Goal: Task Accomplishment & Management: Complete application form

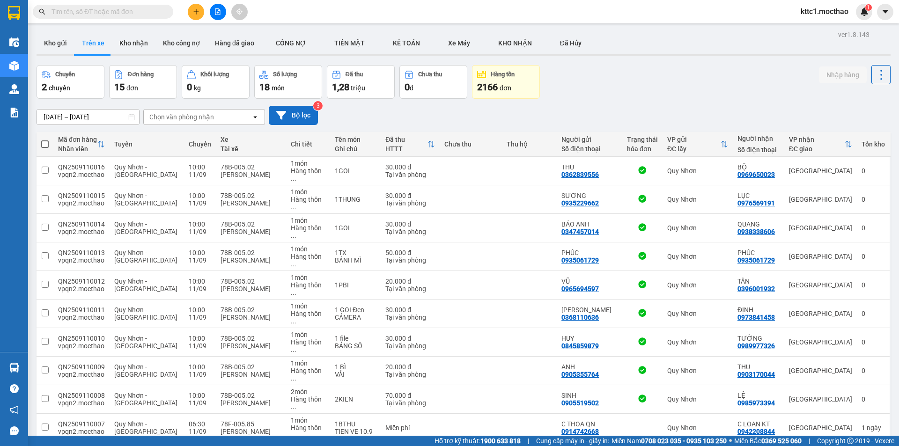
click at [283, 109] on button "Bộ lọc" at bounding box center [293, 115] width 49 height 19
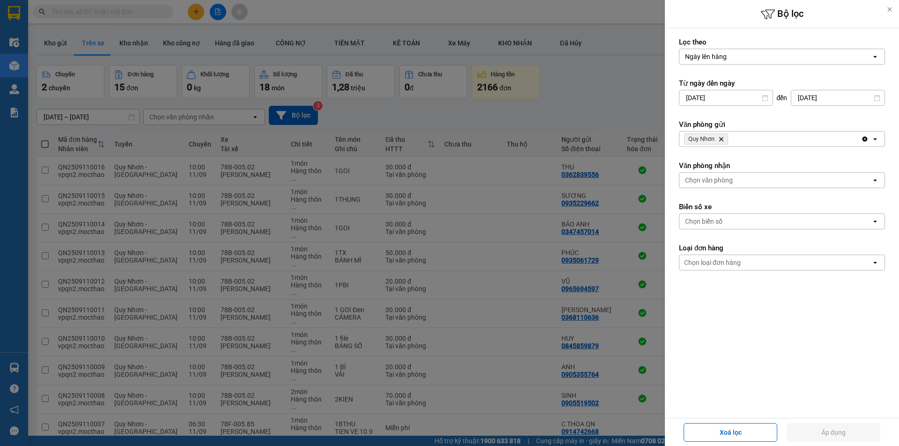
click at [721, 139] on icon "Quy Nhơn, close by backspace" at bounding box center [721, 139] width 4 height 4
click at [721, 139] on div "Chọn văn phòng" at bounding box center [709, 138] width 48 height 9
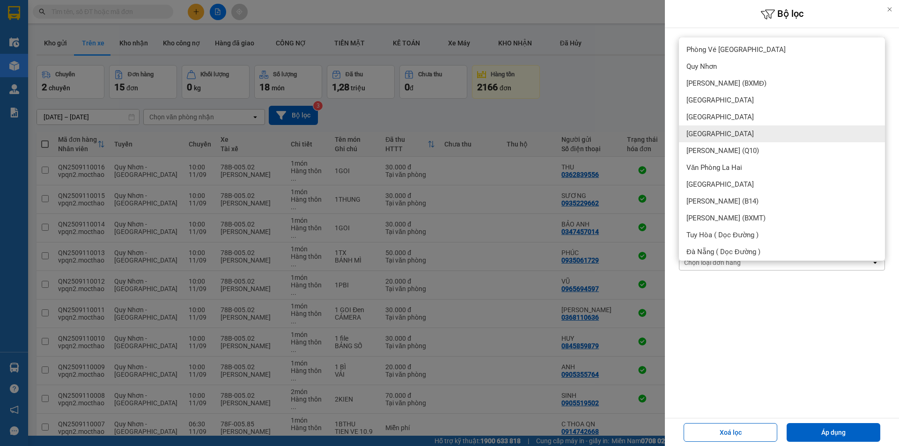
click at [708, 134] on span "[GEOGRAPHIC_DATA]" at bounding box center [719, 133] width 67 height 9
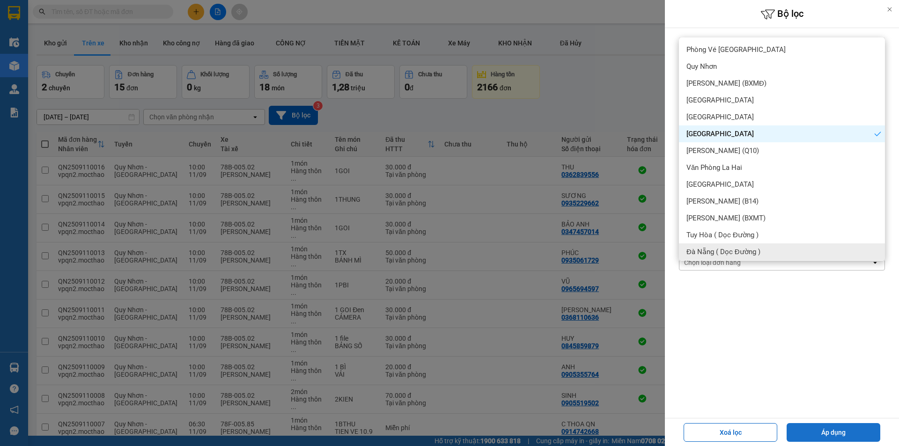
click at [825, 435] on button "Áp dụng" at bounding box center [834, 432] width 94 height 19
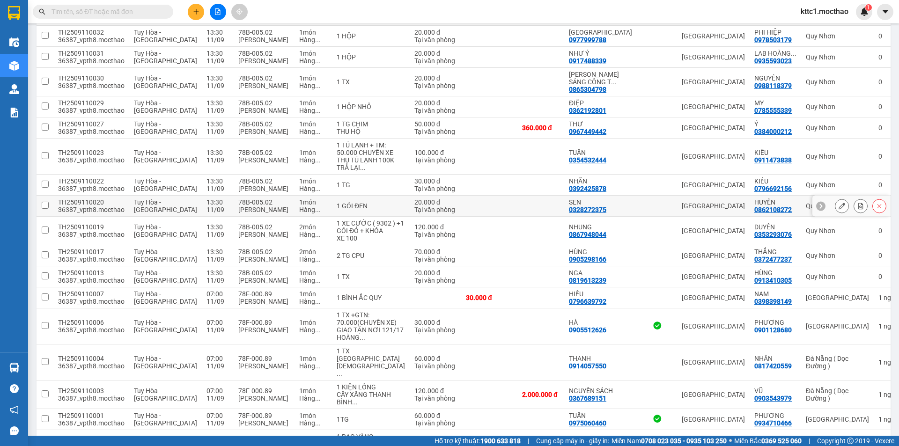
scroll to position [375, 0]
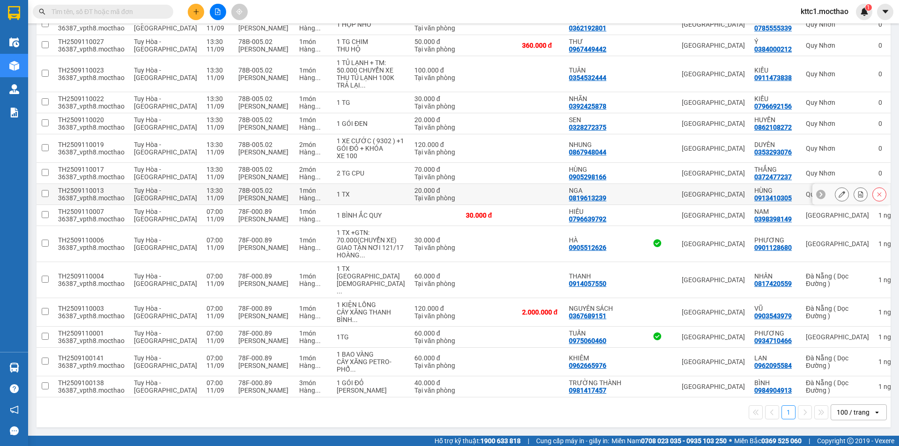
click at [835, 201] on button at bounding box center [841, 194] width 13 height 16
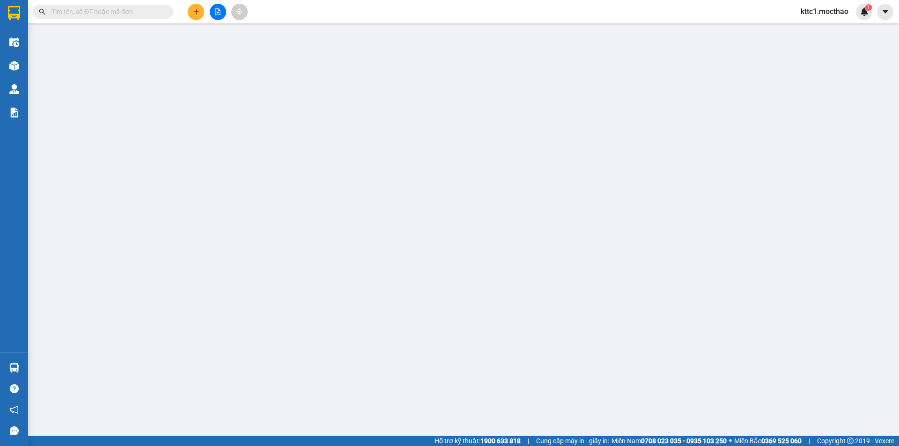
type input "0819613239"
type input "NGA"
type input "0913410305"
type input "HÙNG"
type input "1"
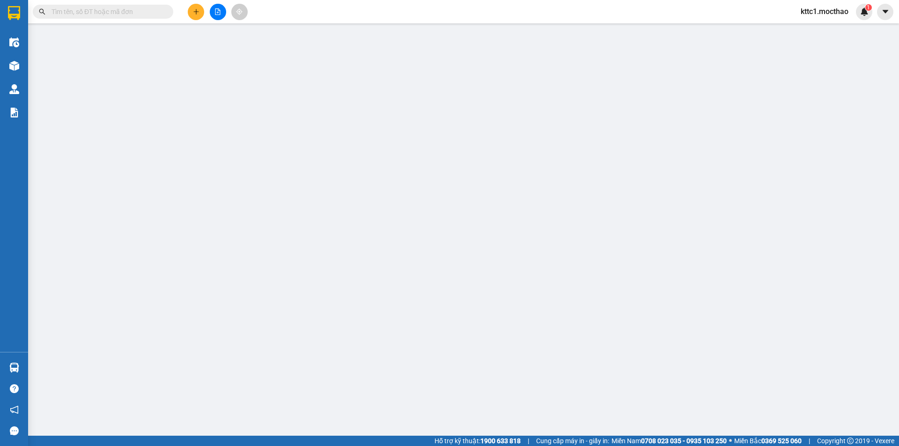
type input "20.000"
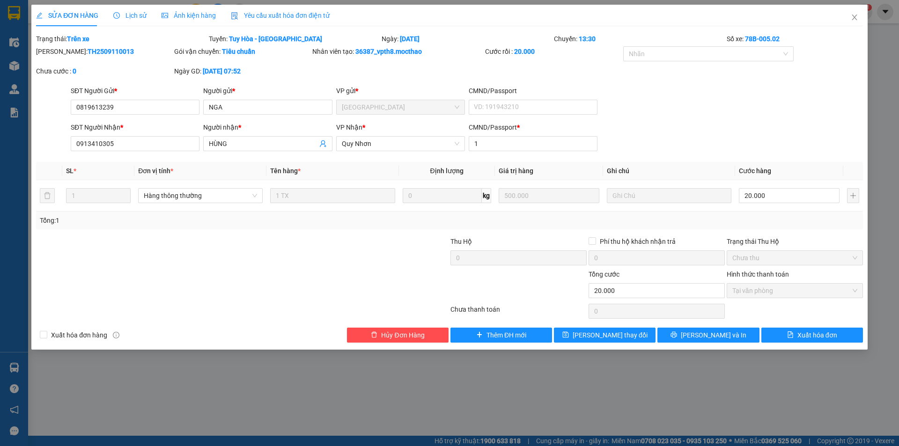
click at [292, 12] on span "Yêu cầu xuất hóa đơn điện tử" at bounding box center [280, 15] width 99 height 7
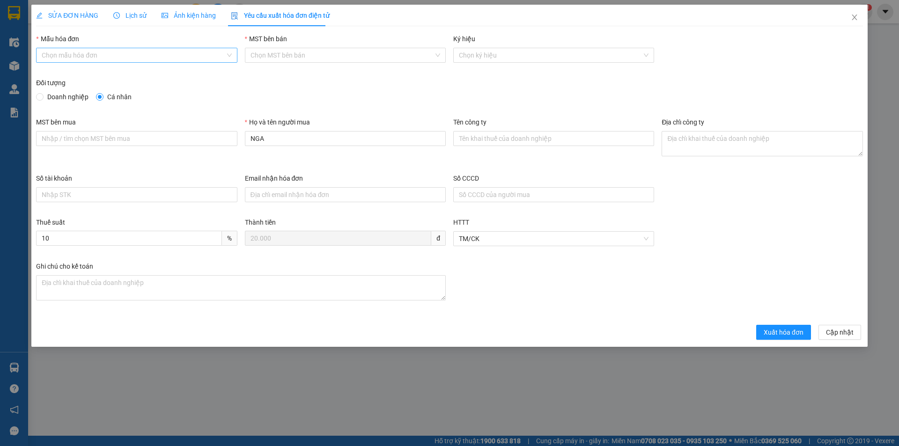
click at [163, 52] on input "Mẫu hóa đơn" at bounding box center [133, 55] width 183 height 14
click at [130, 77] on div "HĐH" at bounding box center [137, 74] width 190 height 10
type input "8"
drag, startPoint x: 253, startPoint y: 138, endPoint x: 227, endPoint y: 136, distance: 25.8
click at [227, 136] on div "MST bên mua Họ và tên người mua NGA Tên công ty Địa chỉ công ty" at bounding box center [449, 145] width 834 height 56
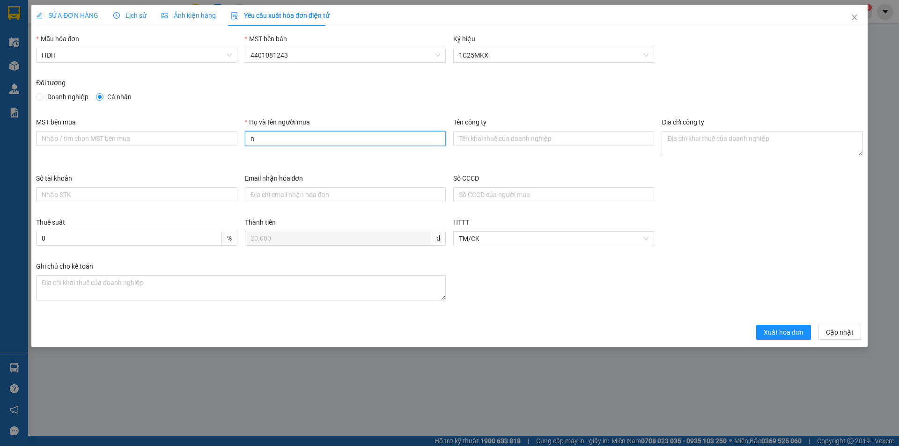
type input "Người mua không lấy hóa đơn"
click at [776, 327] on button "Xuất hóa đơn" at bounding box center [783, 332] width 55 height 15
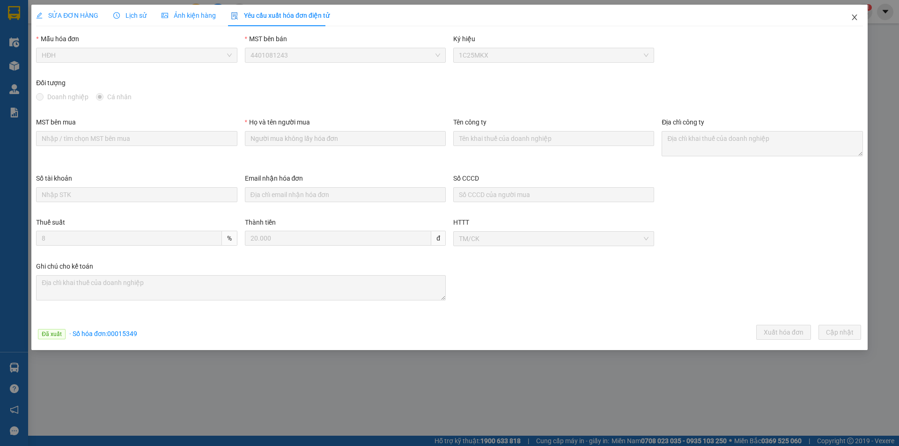
click at [853, 17] on icon "close" at bounding box center [854, 17] width 7 height 7
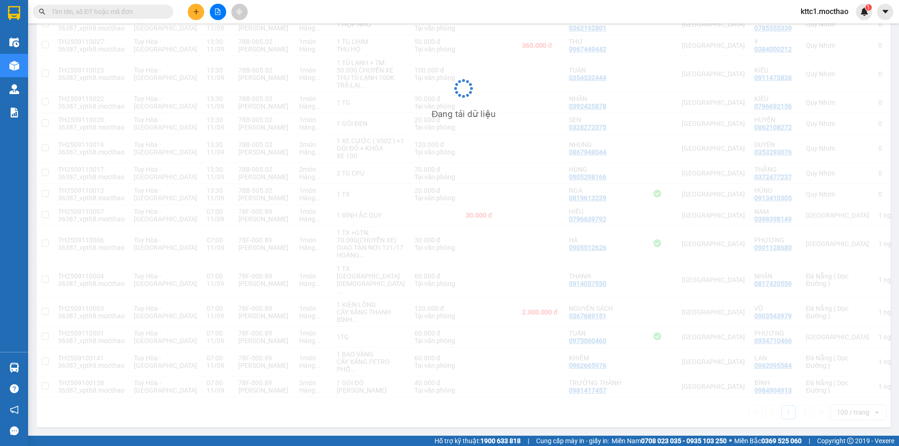
scroll to position [391, 0]
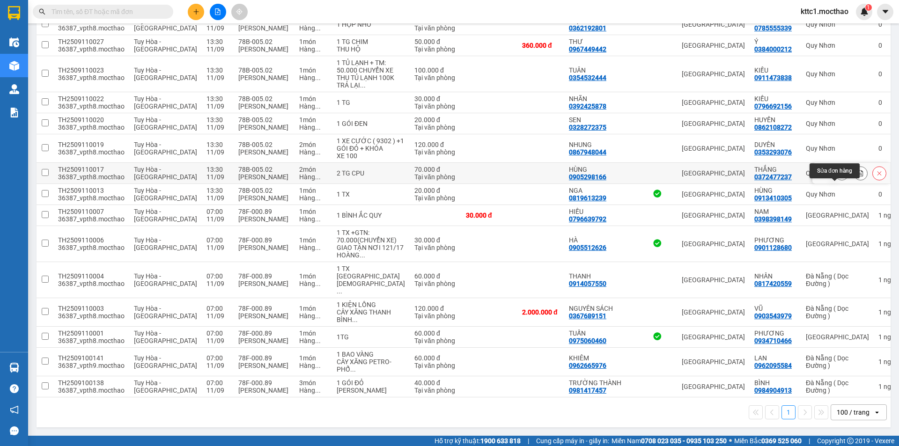
click at [839, 170] on icon at bounding box center [842, 173] width 7 height 7
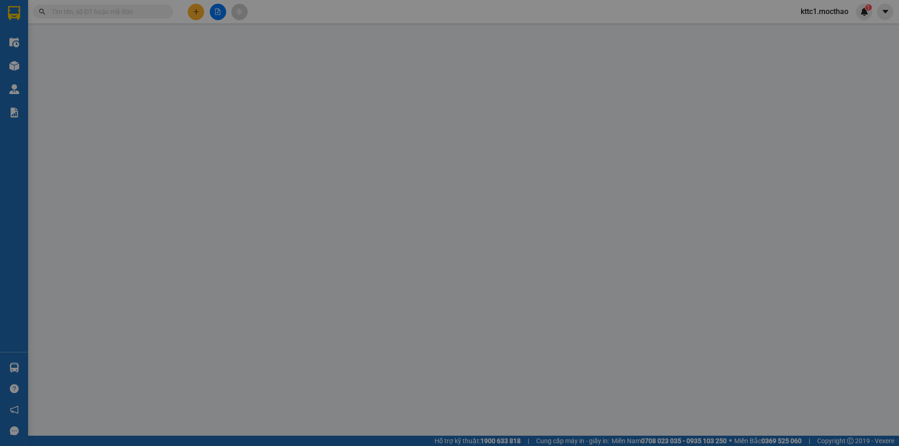
type input "0905298166"
type input "HÙNG"
type input "0372477237"
type input "THẮNG"
type input "1"
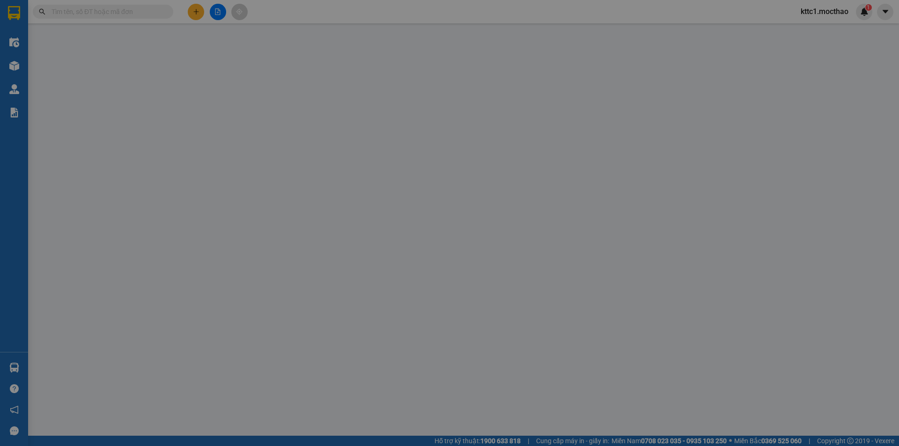
type input "70.000"
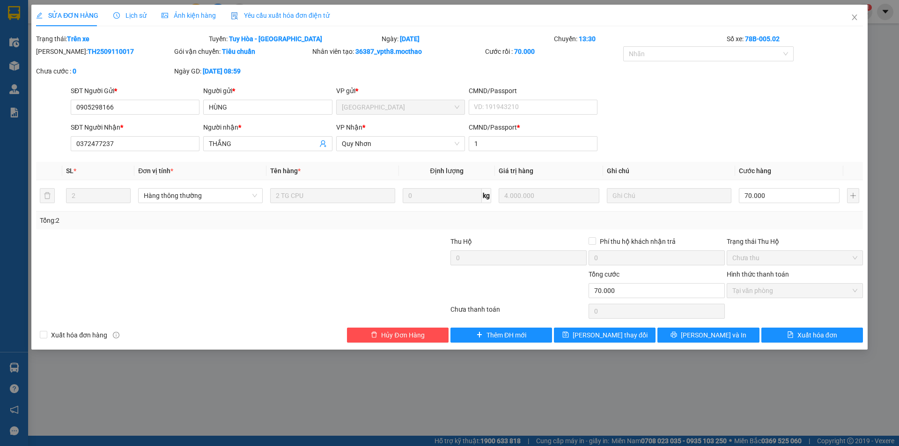
click at [298, 15] on span "Yêu cầu xuất hóa đơn điện tử" at bounding box center [280, 15] width 99 height 7
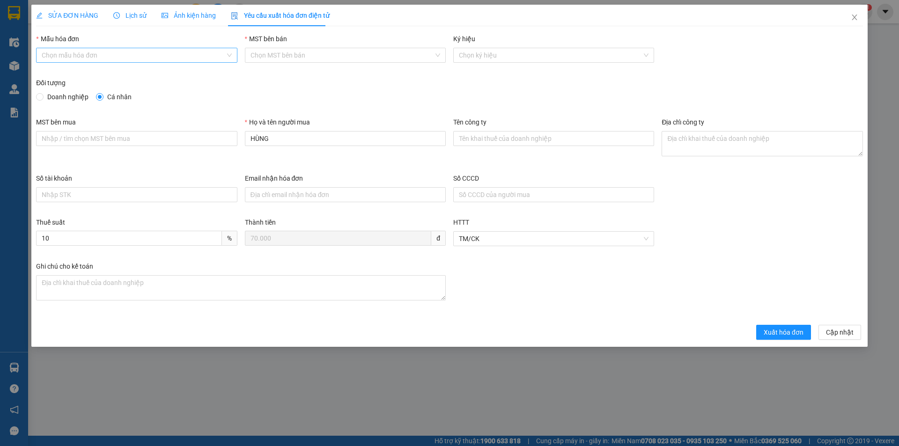
click at [159, 55] on input "Mẫu hóa đơn" at bounding box center [133, 55] width 183 height 14
click at [145, 73] on div "HĐH" at bounding box center [137, 74] width 190 height 10
type input "8"
drag, startPoint x: 285, startPoint y: 139, endPoint x: 201, endPoint y: 142, distance: 84.3
click at [201, 142] on div "MST bên mua Họ và tên người mua HÙNG Tên công ty Địa chỉ công ty" at bounding box center [449, 145] width 834 height 56
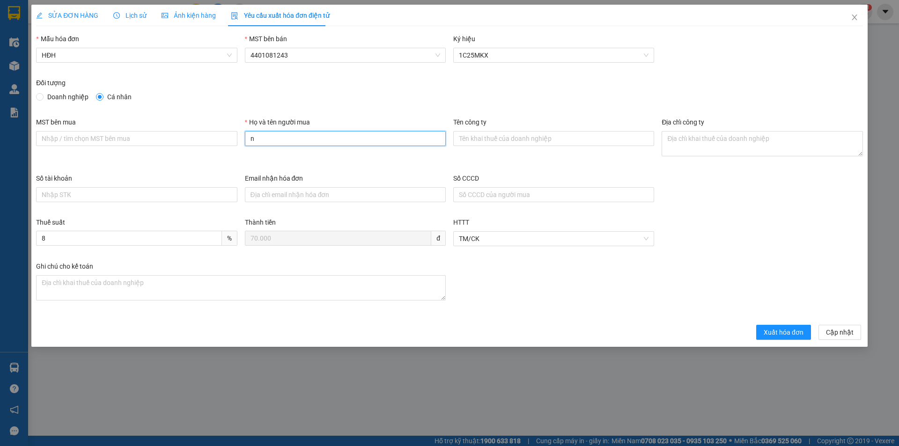
type input "Người mua không lấy hóa đơn"
click at [782, 331] on span "Xuất hóa đơn" at bounding box center [784, 332] width 40 height 10
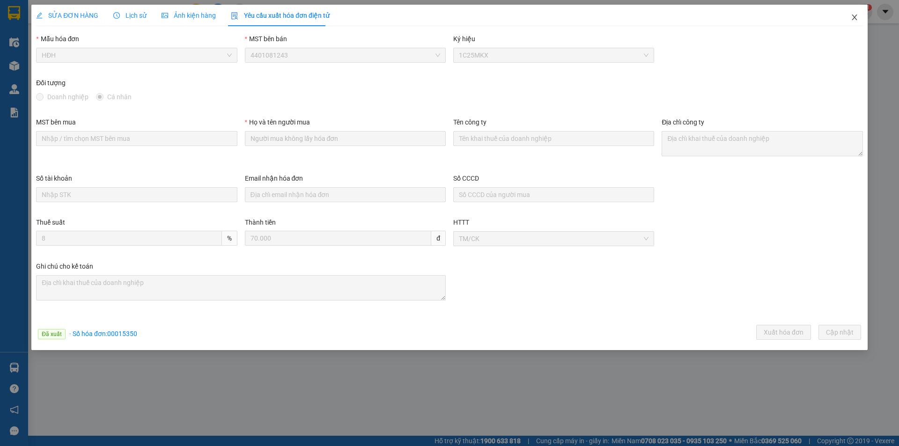
click at [854, 15] on icon "close" at bounding box center [854, 17] width 7 height 7
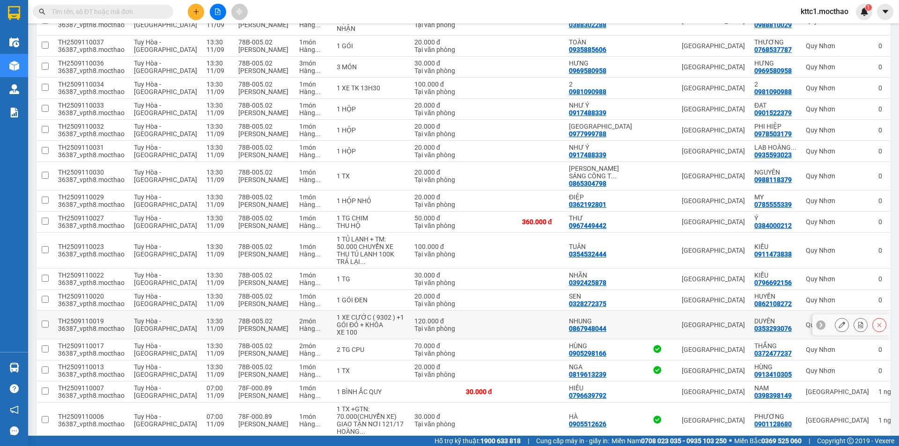
scroll to position [282, 0]
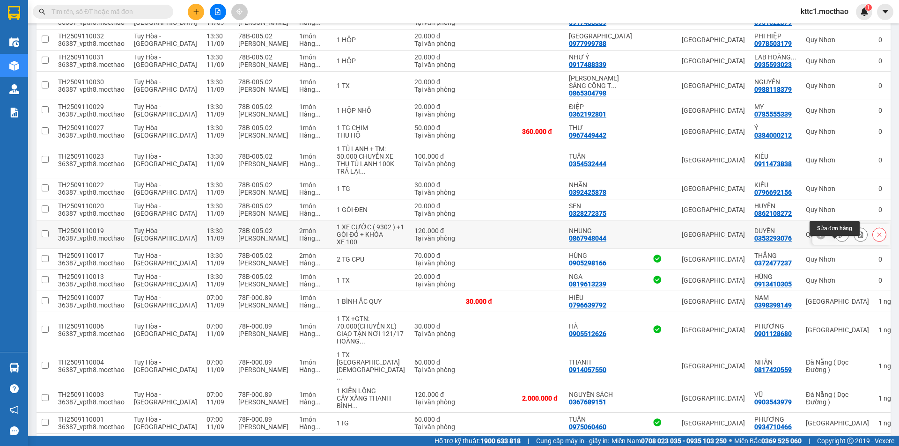
click at [839, 238] on icon at bounding box center [842, 234] width 7 height 7
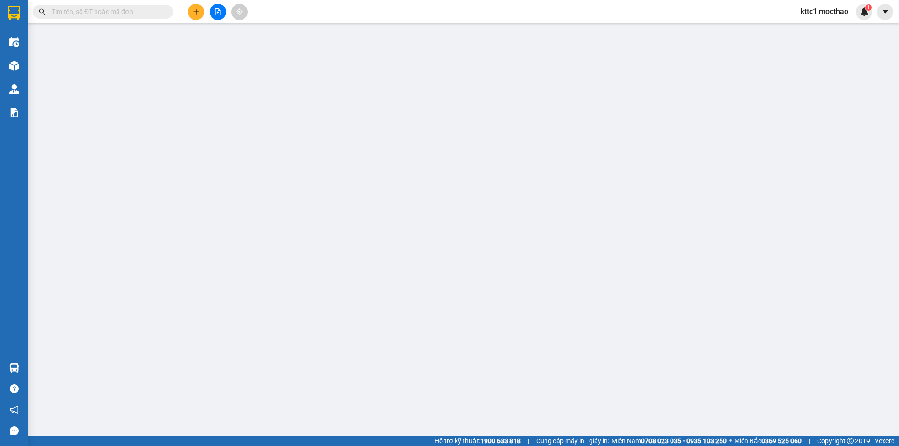
type input "0867948044"
type input "NHUNG"
type input "0353293076"
type input "DUYÊN"
type input "1"
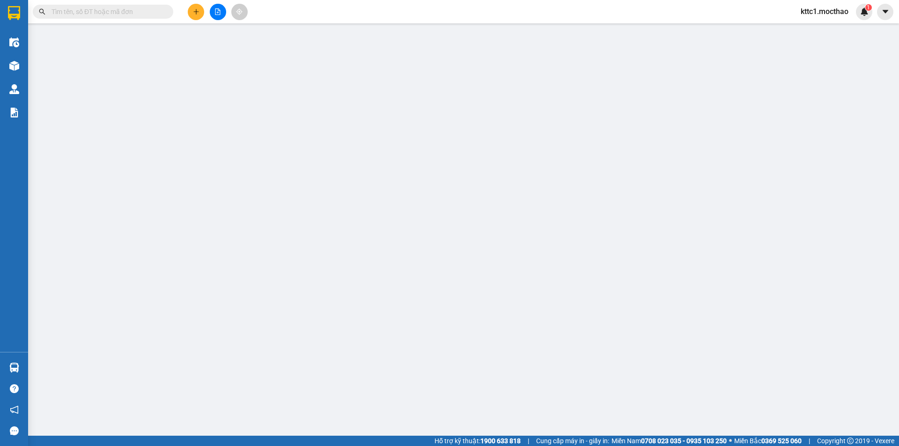
type input "120.000"
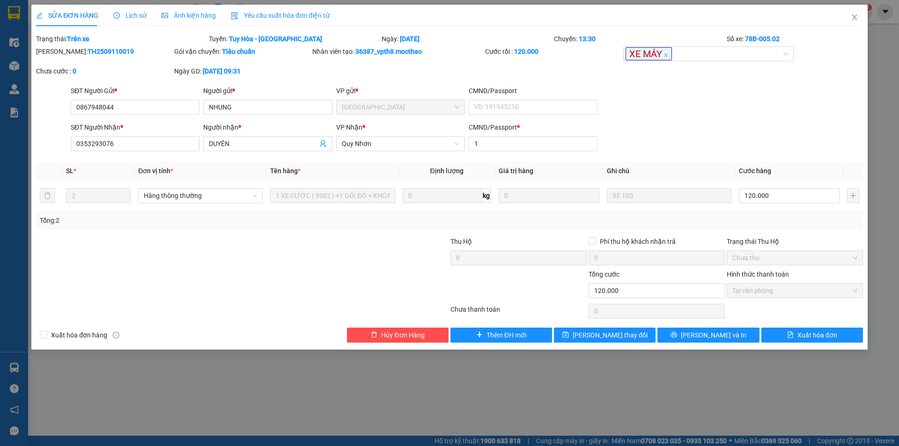
click at [269, 12] on span "Yêu cầu xuất hóa đơn điện tử" at bounding box center [280, 15] width 99 height 7
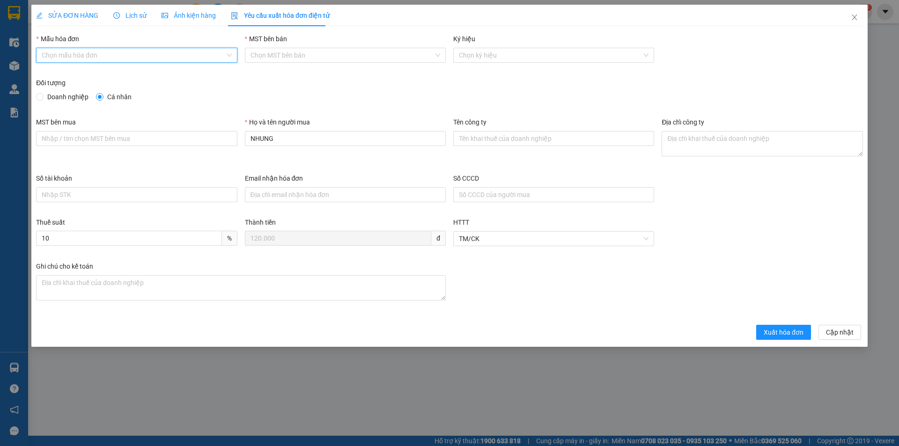
click at [133, 52] on input "Mẫu hóa đơn" at bounding box center [133, 55] width 183 height 14
click at [94, 72] on div "HĐH" at bounding box center [137, 74] width 190 height 10
type input "8"
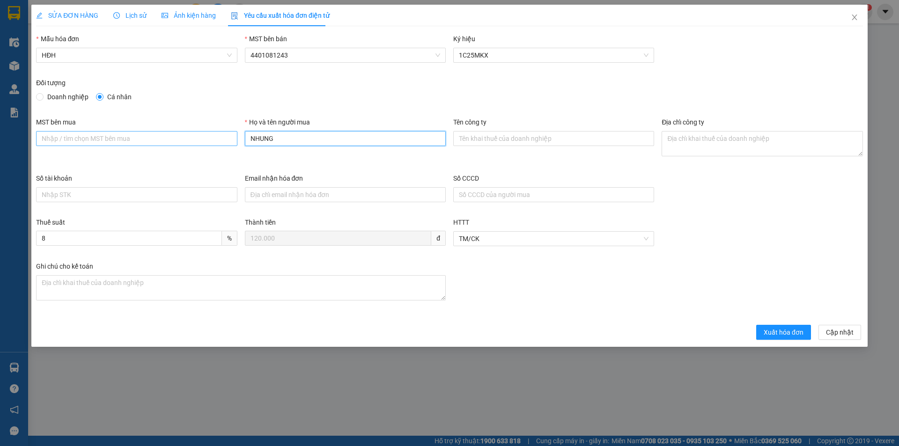
drag, startPoint x: 284, startPoint y: 140, endPoint x: 203, endPoint y: 138, distance: 81.0
click at [203, 138] on div "MST bên mua Họ và tên người mua NHUNG Tên công ty Địa chỉ công ty" at bounding box center [449, 145] width 834 height 56
type input "Người mua không lấy hóa đơn"
click at [792, 336] on span "Xuất hóa đơn" at bounding box center [784, 332] width 40 height 10
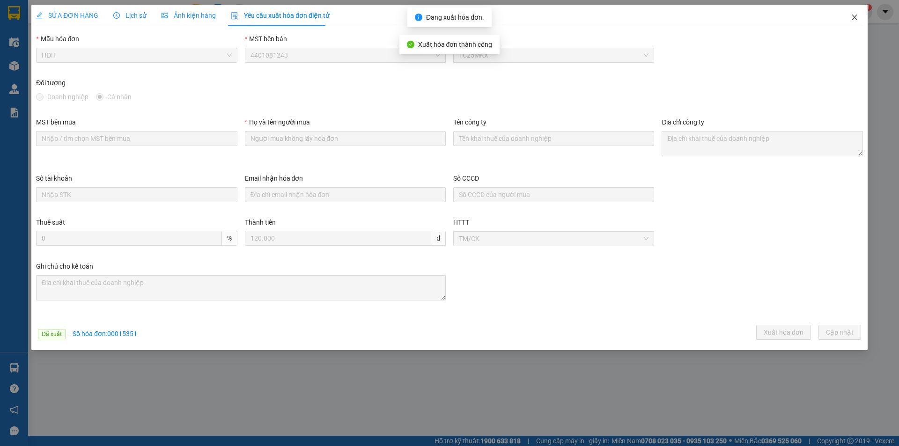
click at [857, 19] on icon "close" at bounding box center [854, 17] width 7 height 7
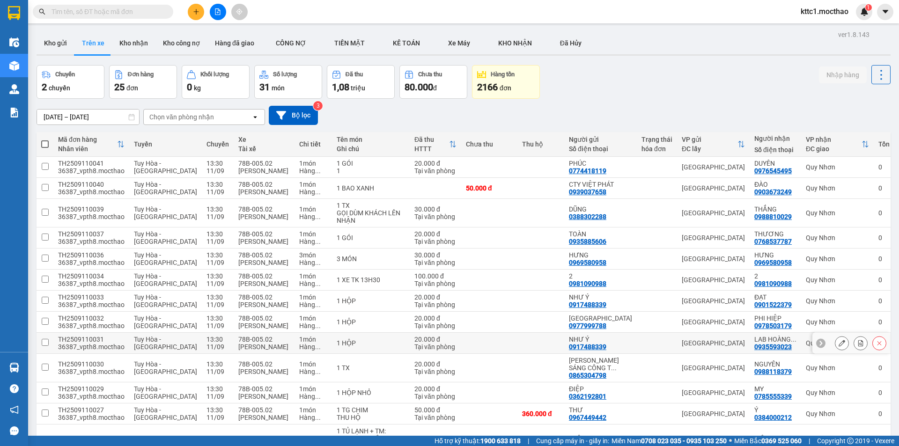
scroll to position [140, 0]
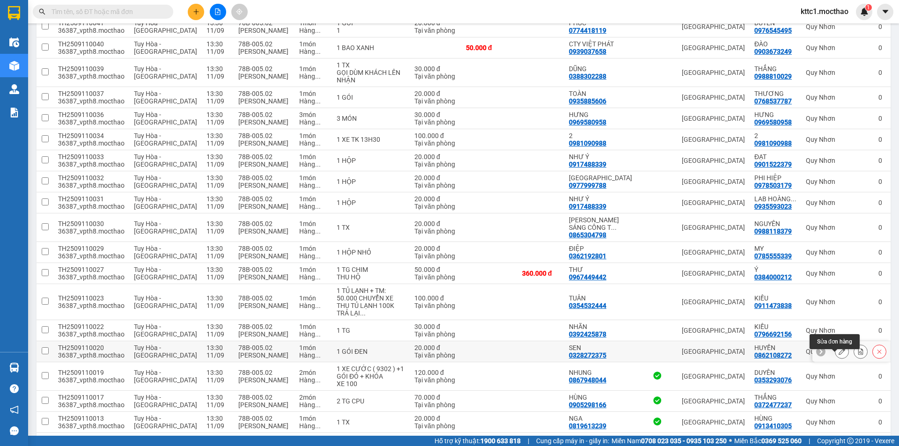
click at [839, 355] on icon at bounding box center [842, 351] width 7 height 7
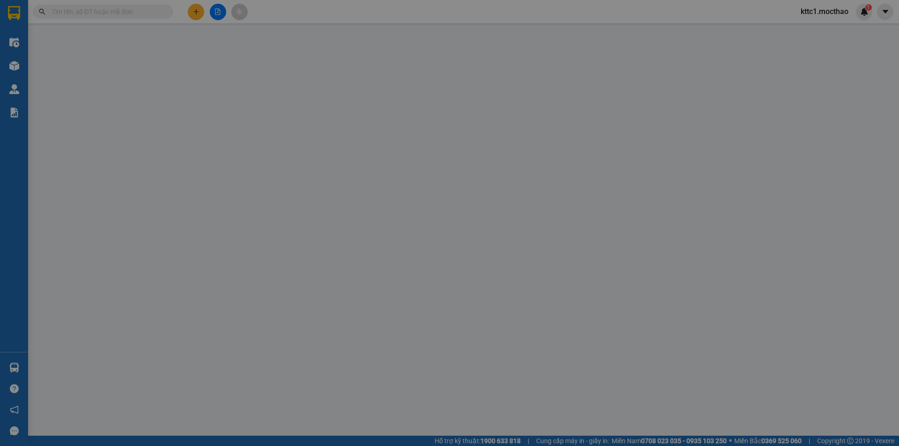
type input "0328272375"
type input "SEN"
type input "0862108272"
type input "HUYỀN"
type input "1"
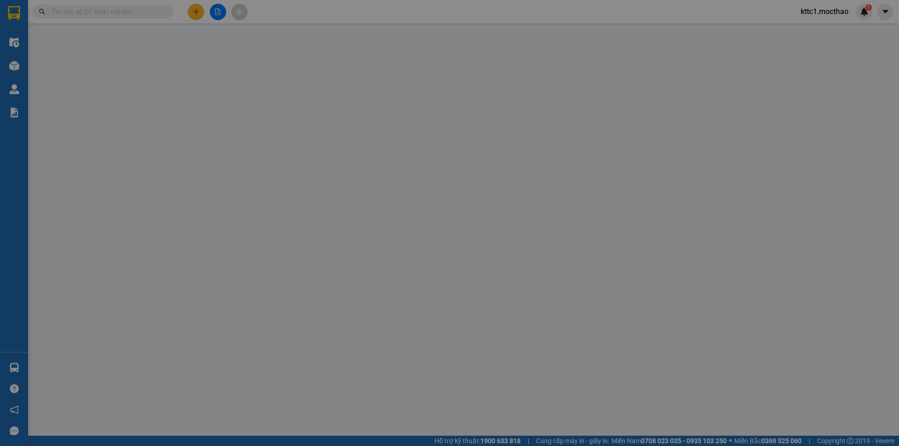
type input "20.000"
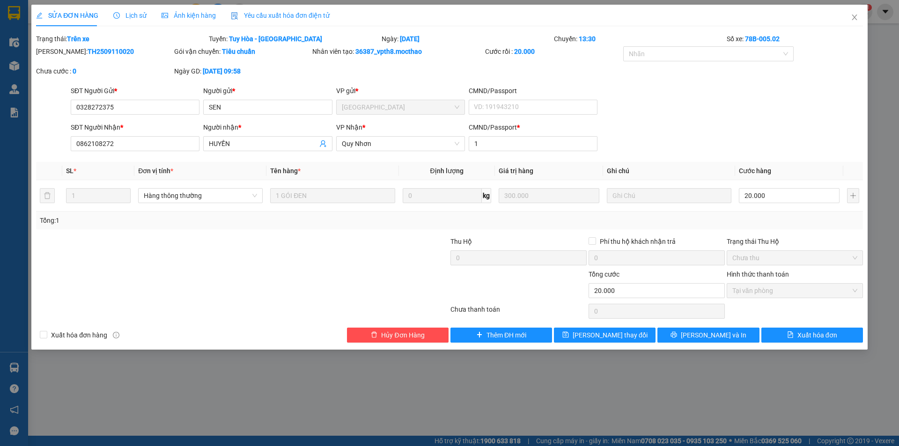
click at [310, 15] on span "Yêu cầu xuất hóa đơn điện tử" at bounding box center [280, 15] width 99 height 7
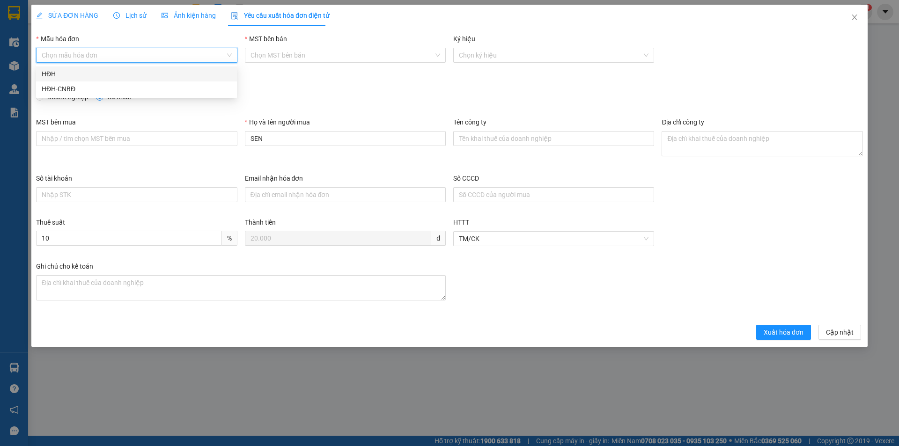
click at [173, 54] on input "Mẫu hóa đơn" at bounding box center [133, 55] width 183 height 14
click at [141, 73] on div "HĐH" at bounding box center [137, 74] width 190 height 10
type input "8"
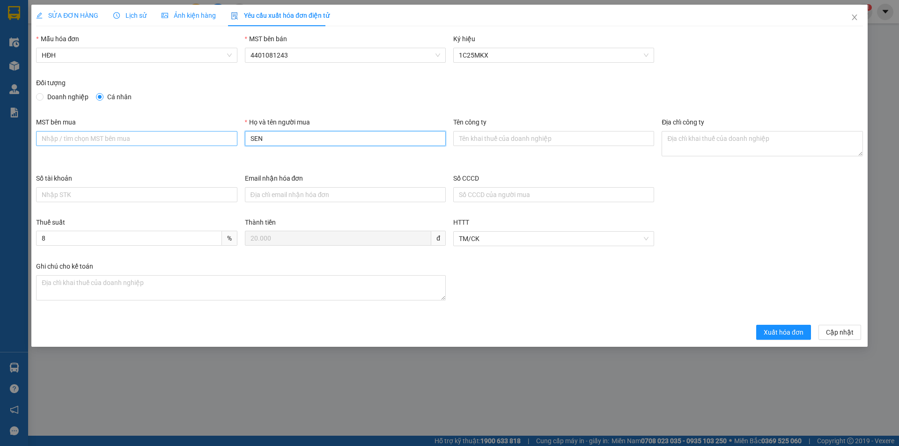
drag, startPoint x: 266, startPoint y: 143, endPoint x: 235, endPoint y: 145, distance: 31.4
click at [238, 145] on div "MST bên mua Họ và tên người mua SEN Tên công ty Địa chỉ công ty" at bounding box center [449, 145] width 834 height 56
type input "Người mua không lấy hóa đơn"
click at [784, 331] on span "Xuất hóa đơn" at bounding box center [784, 332] width 40 height 10
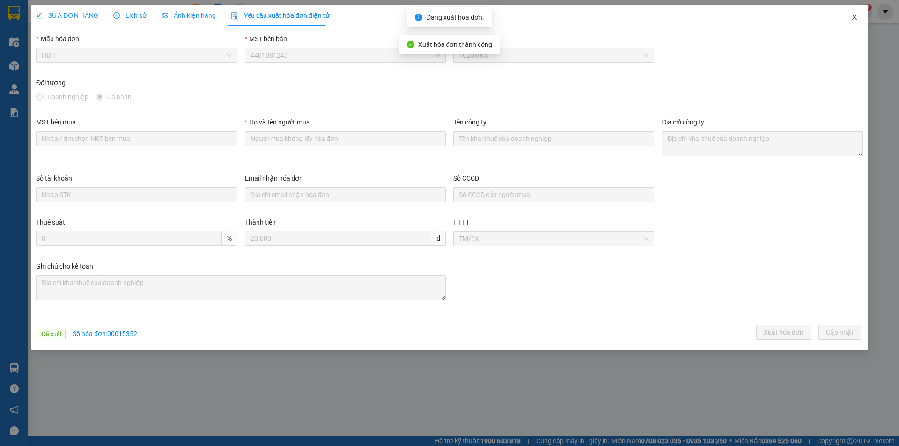
click at [854, 17] on icon "close" at bounding box center [854, 18] width 5 height 6
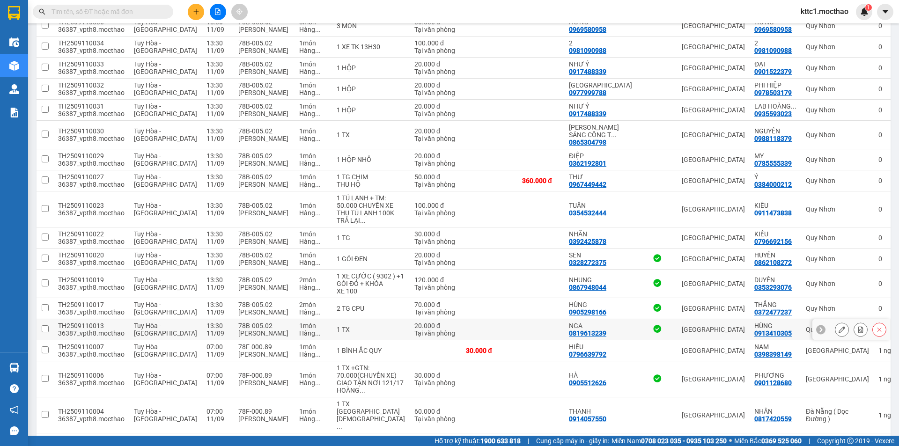
scroll to position [234, 0]
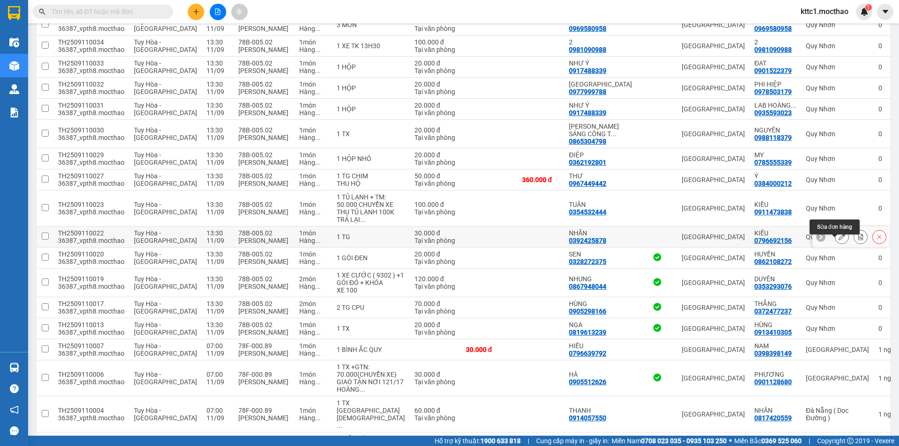
click at [839, 240] on icon at bounding box center [842, 237] width 7 height 7
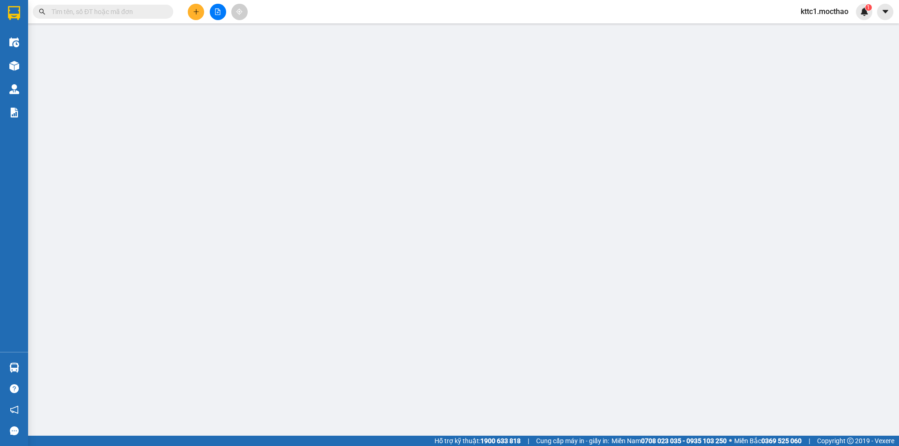
type input "0392425878"
type input "NHÃN"
type input "0796692156"
type input "KIỀU"
type input "1"
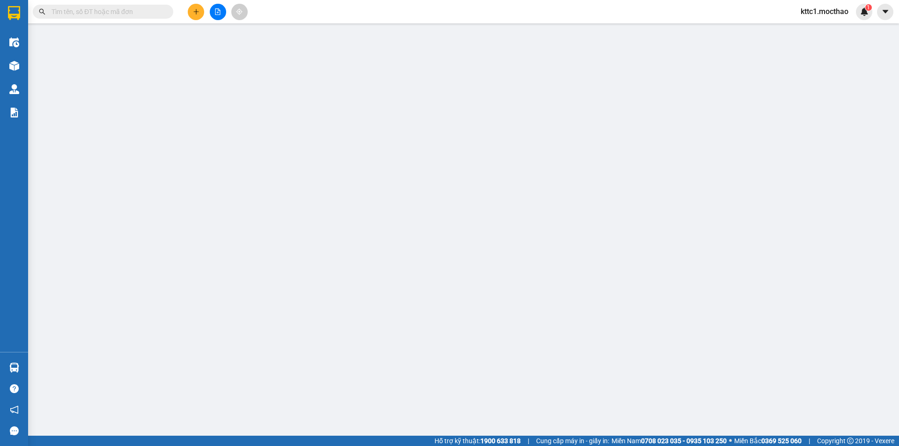
type input "30.000"
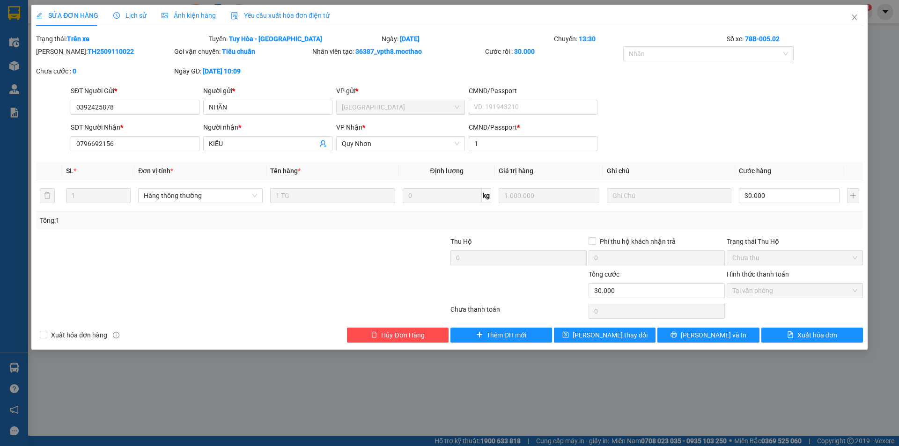
drag, startPoint x: 247, startPoint y: 15, endPoint x: 243, endPoint y: 17, distance: 5.0
click at [248, 15] on span "Yêu cầu xuất hóa đơn điện tử" at bounding box center [280, 15] width 99 height 7
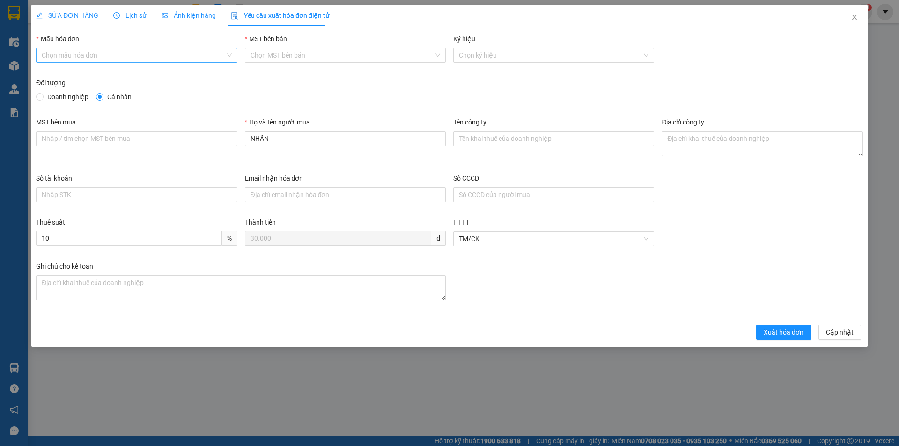
click at [106, 52] on input "Mẫu hóa đơn" at bounding box center [133, 55] width 183 height 14
click at [58, 77] on div "HĐH" at bounding box center [137, 74] width 190 height 10
type input "8"
drag, startPoint x: 277, startPoint y: 139, endPoint x: 231, endPoint y: 137, distance: 45.4
click at [231, 137] on div "MST bên mua Họ và tên người mua NHÃN Tên công ty Địa chỉ công ty" at bounding box center [449, 145] width 834 height 56
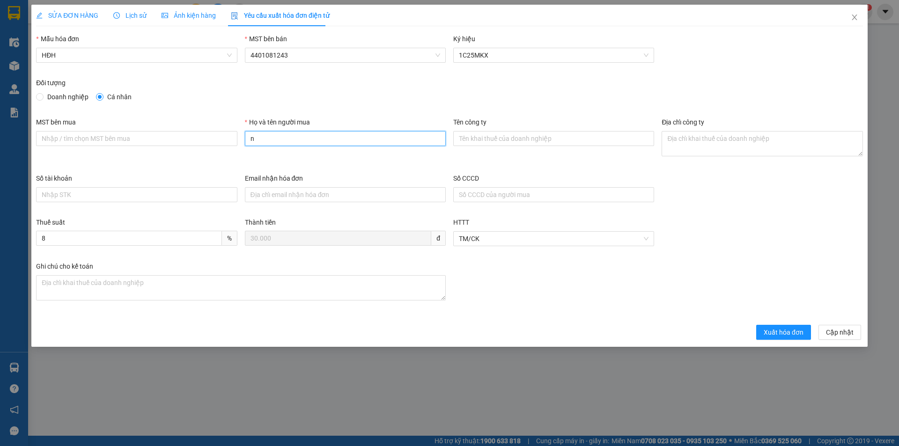
type input "Người mua không lấy hóa đơn"
click at [792, 332] on span "Xuất hóa đơn" at bounding box center [784, 332] width 40 height 10
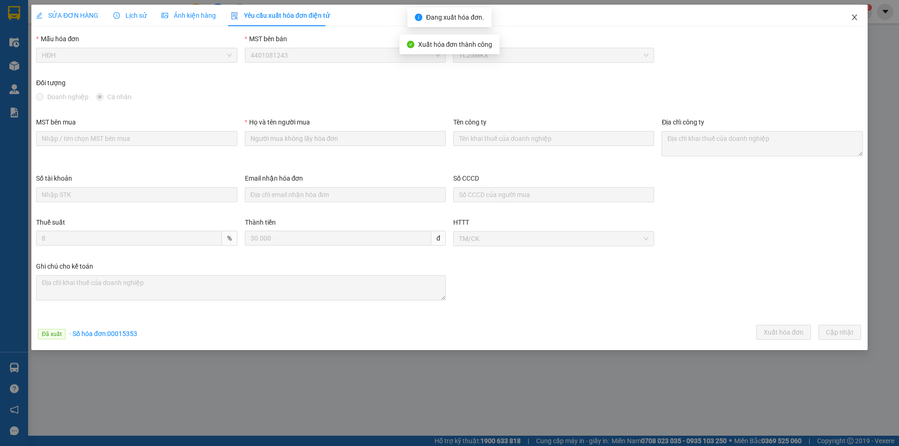
click at [853, 17] on icon "close" at bounding box center [854, 17] width 7 height 7
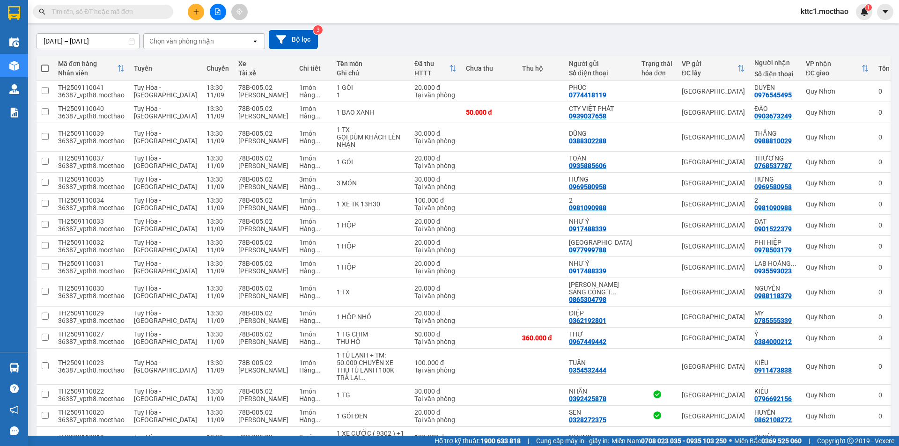
scroll to position [234, 0]
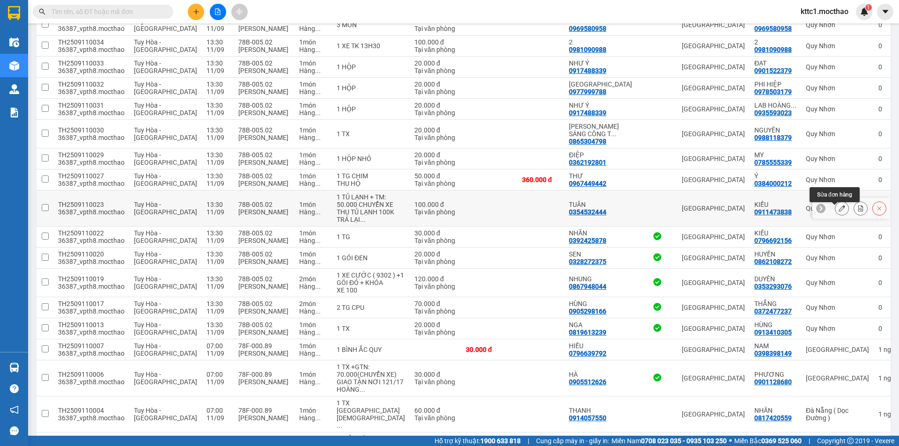
click at [839, 212] on icon at bounding box center [842, 208] width 7 height 7
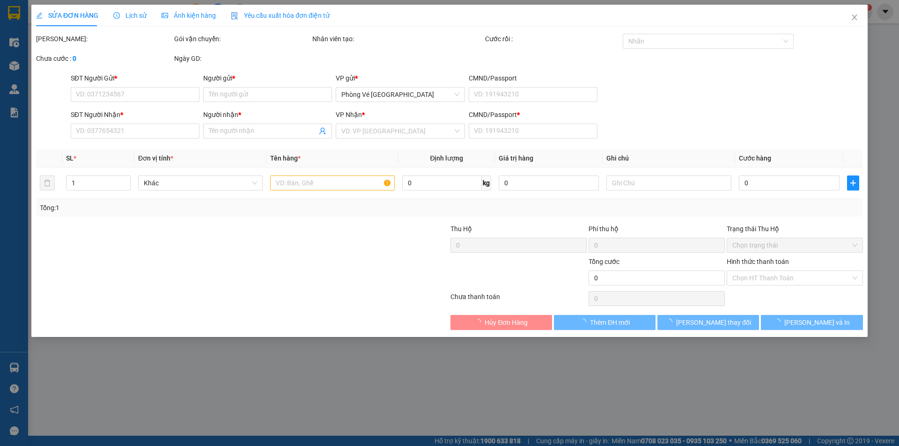
type input "0354532444"
type input "TUÂN"
type input "0911473838"
type input "KIỀU"
type input "1"
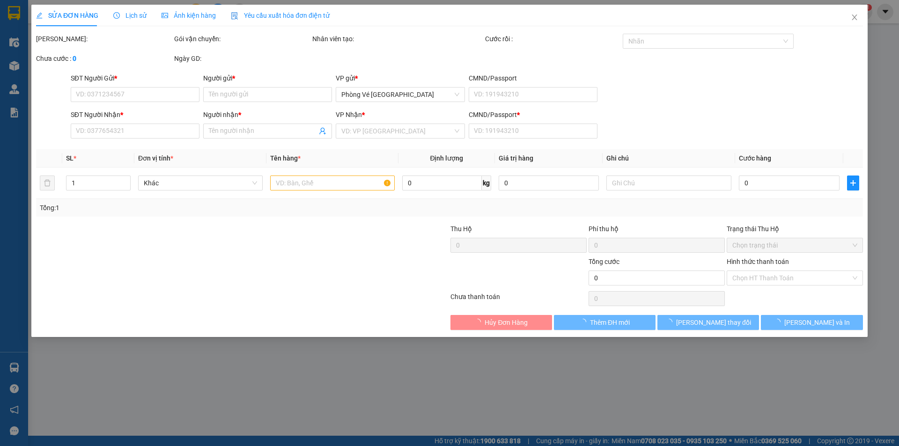
type input "100.000"
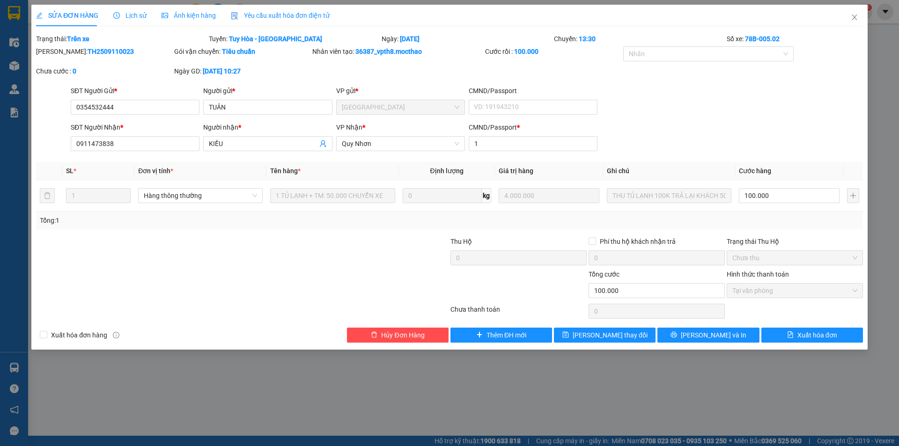
click at [276, 14] on span "Yêu cầu xuất hóa đơn điện tử" at bounding box center [280, 15] width 99 height 7
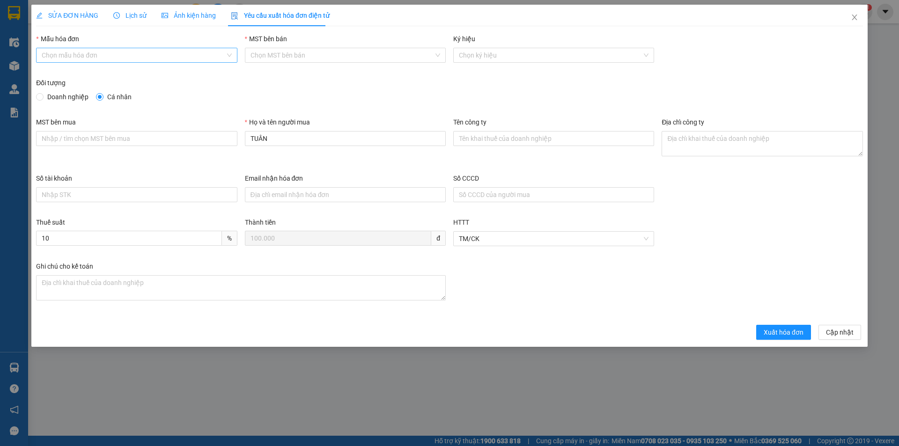
click at [112, 54] on input "Mẫu hóa đơn" at bounding box center [133, 55] width 183 height 14
drag, startPoint x: 91, startPoint y: 74, endPoint x: 129, endPoint y: 86, distance: 39.8
click at [91, 74] on div "HĐH" at bounding box center [137, 74] width 190 height 10
type input "8"
drag, startPoint x: 270, startPoint y: 143, endPoint x: 237, endPoint y: 140, distance: 33.4
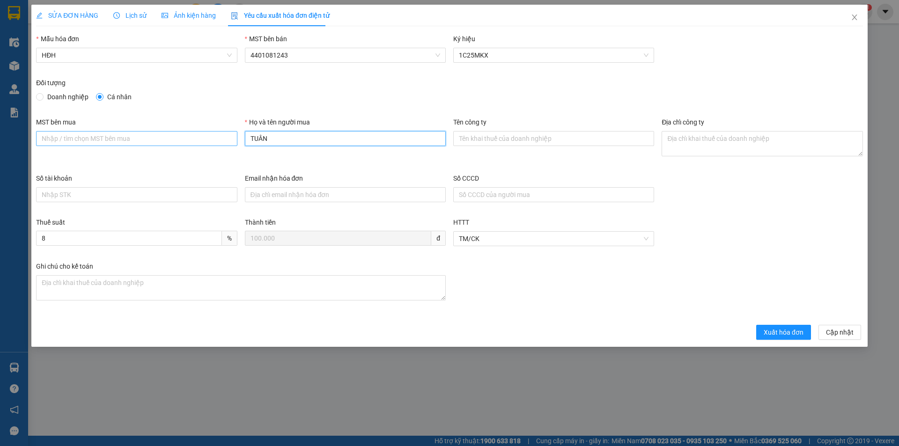
click at [237, 140] on div "MST bên mua Họ và tên người mua TUÂN Tên công ty Địa chỉ công ty" at bounding box center [449, 145] width 834 height 56
type input "Người mua không lấy hóa đơn"
click at [782, 332] on span "Xuất hóa đơn" at bounding box center [784, 332] width 40 height 10
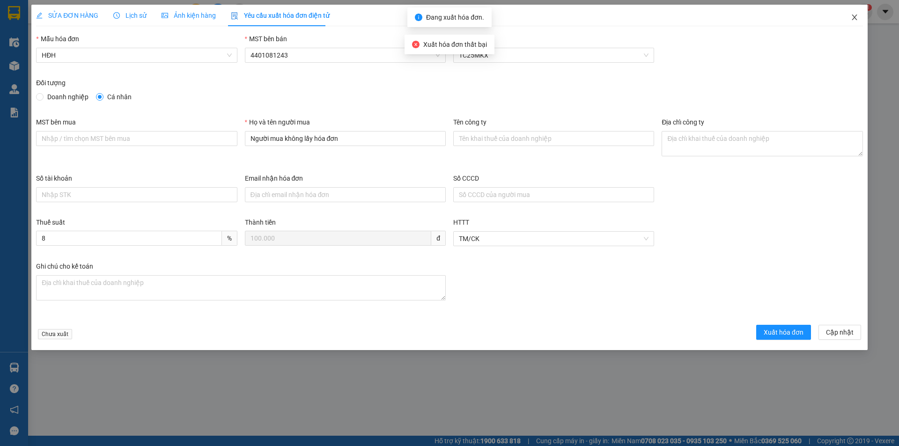
click at [854, 18] on icon "close" at bounding box center [854, 18] width 5 height 6
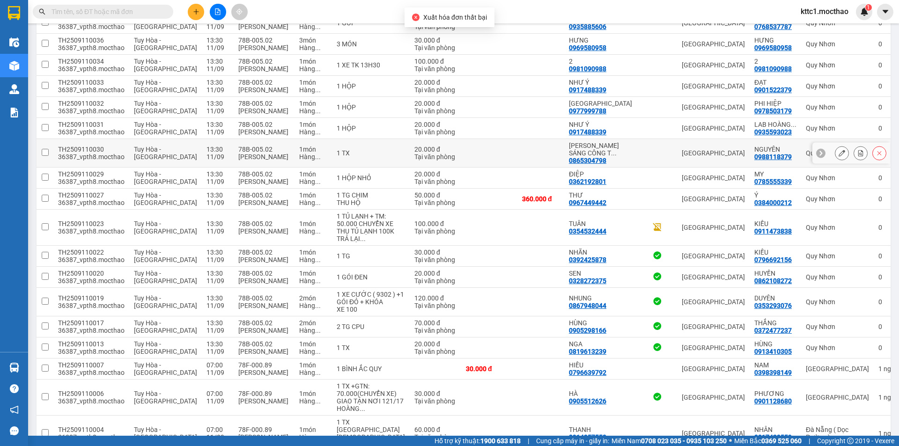
scroll to position [234, 0]
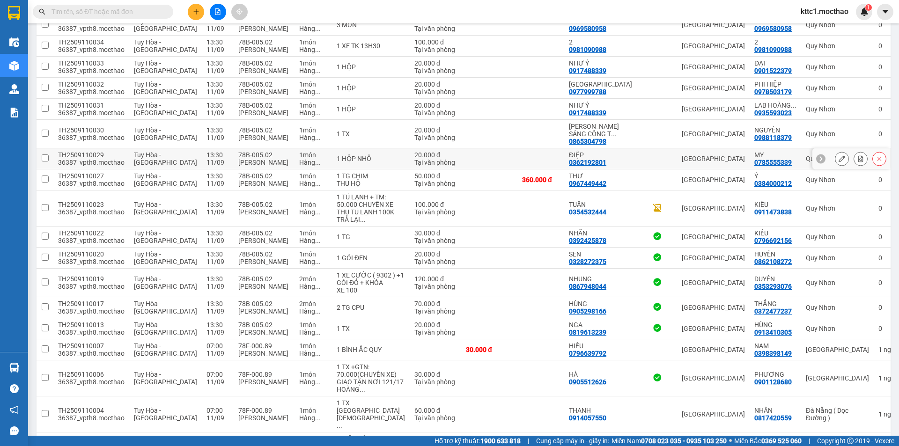
click at [839, 157] on icon at bounding box center [842, 158] width 7 height 7
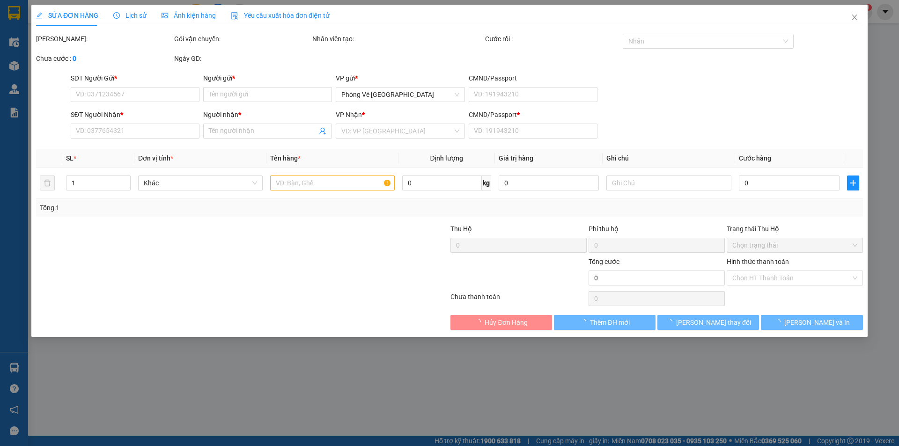
type input "0362192801"
type input "ĐIỆP"
type input "0785555339"
type input "MY"
type input "1"
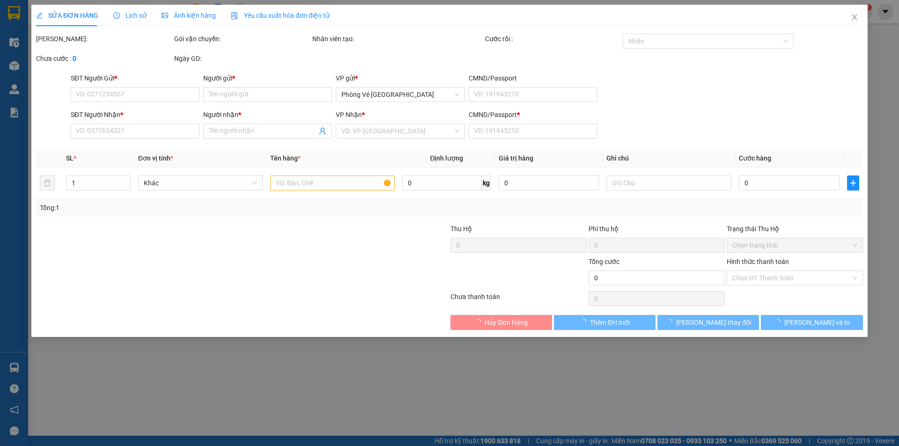
type input "20.000"
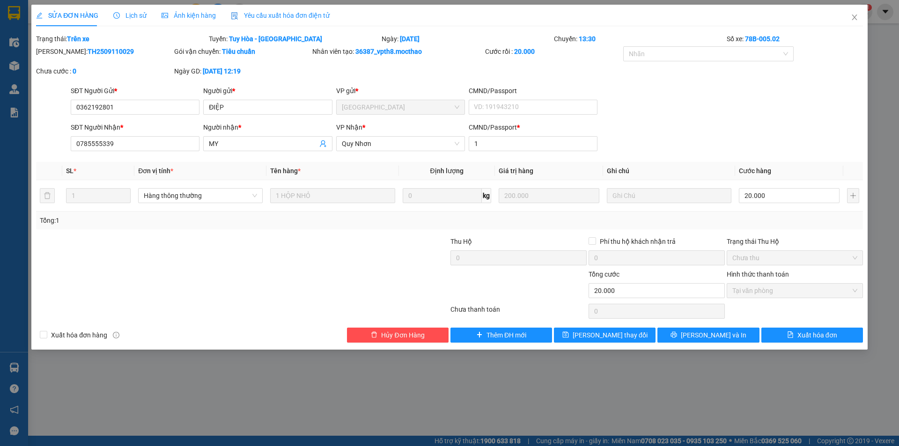
click at [278, 19] on span "Yêu cầu xuất hóa đơn điện tử" at bounding box center [280, 15] width 99 height 7
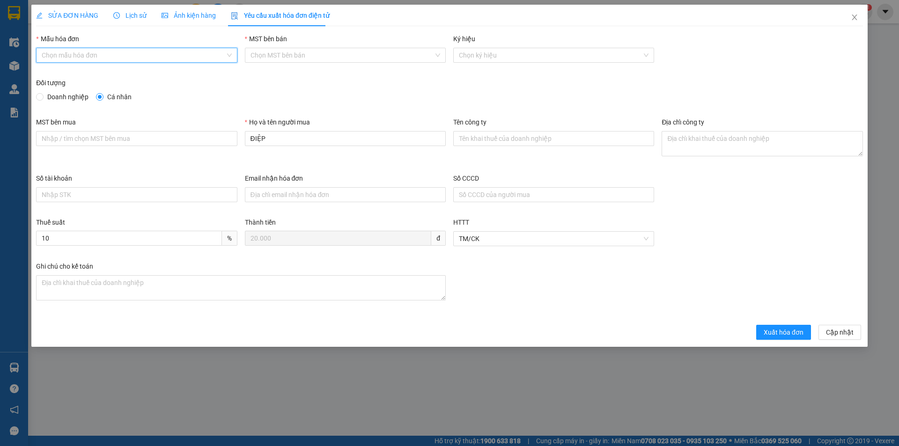
click at [128, 53] on input "Mẫu hóa đơn" at bounding box center [133, 55] width 183 height 14
click at [85, 77] on div "HĐH" at bounding box center [137, 74] width 190 height 10
type input "8"
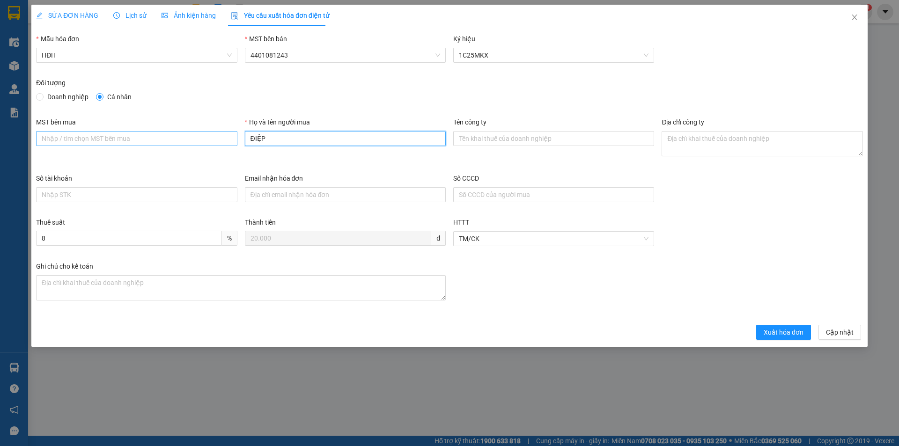
drag, startPoint x: 274, startPoint y: 141, endPoint x: 213, endPoint y: 143, distance: 61.4
click at [213, 143] on div "MST bên mua Họ và tên người mua ĐIỆP Tên công ty Địa chỉ công ty" at bounding box center [449, 145] width 834 height 56
type input "Người mua không lấy hóa đơn"
click at [794, 333] on span "Xuất hóa đơn" at bounding box center [784, 332] width 40 height 10
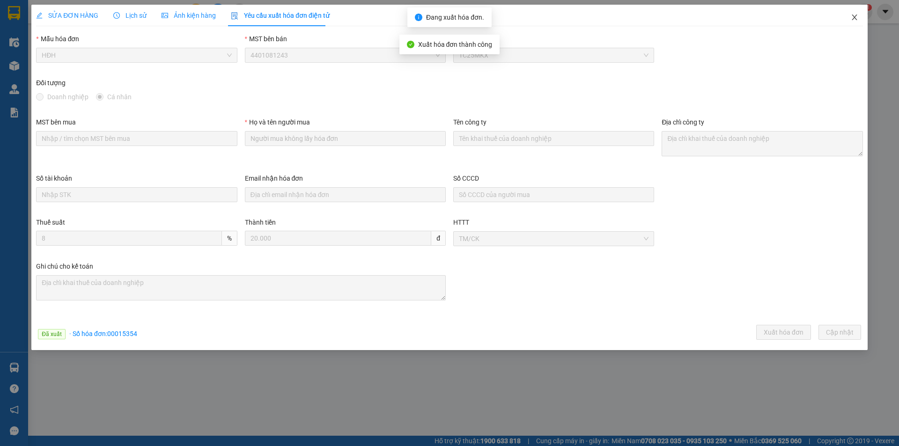
click at [854, 16] on icon "close" at bounding box center [854, 17] width 7 height 7
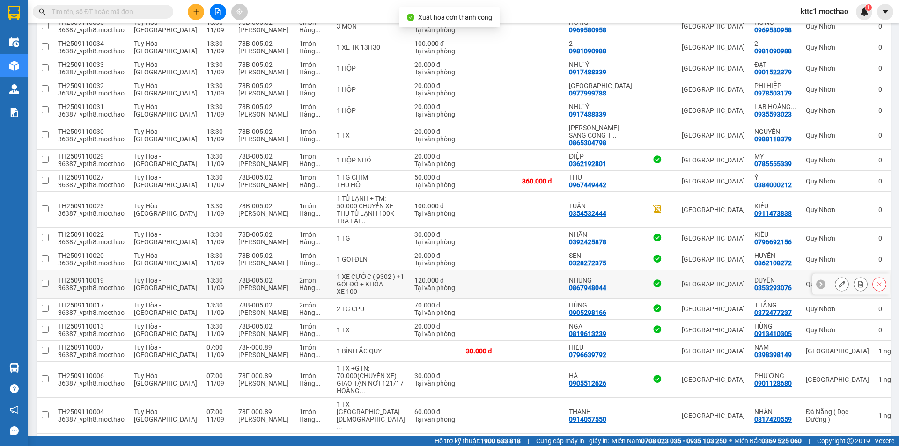
scroll to position [234, 0]
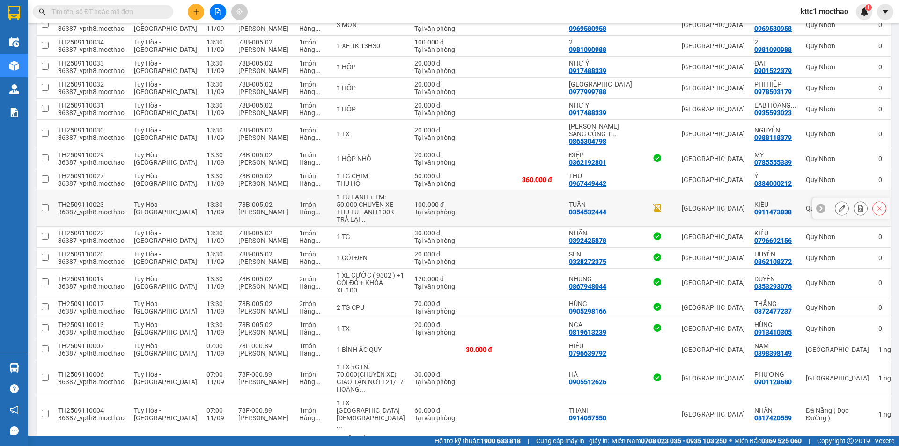
click at [835, 209] on button at bounding box center [841, 208] width 13 height 16
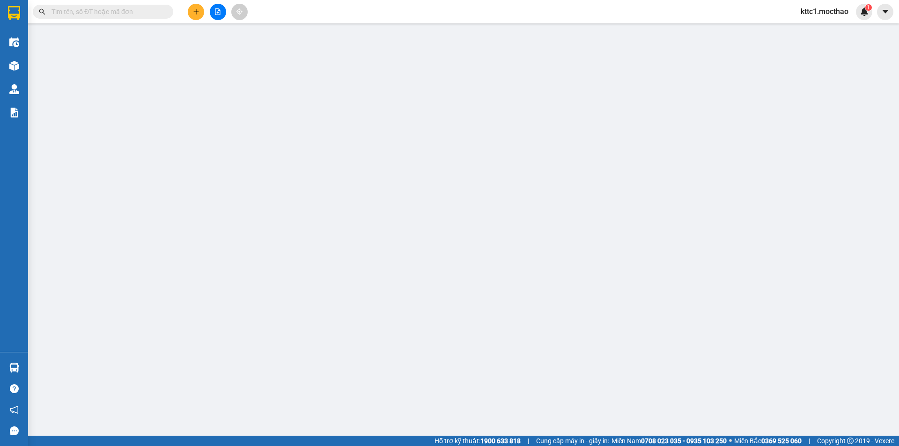
type input "0354532444"
type input "TUÂN"
type input "0911473838"
type input "KIỀU"
type input "1"
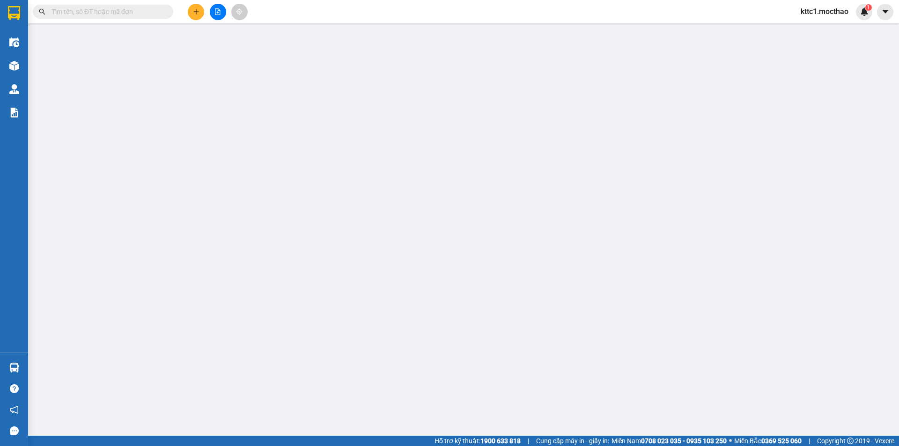
type input "100.000"
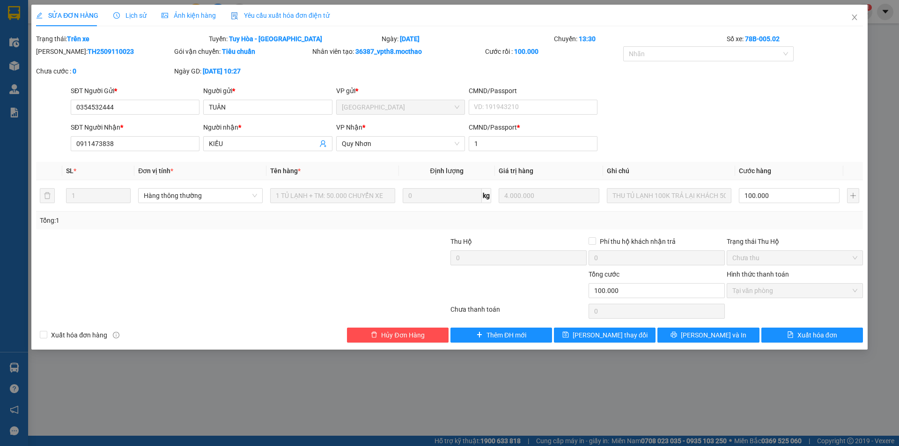
click at [253, 12] on span "Yêu cầu xuất hóa đơn điện tử" at bounding box center [280, 15] width 99 height 7
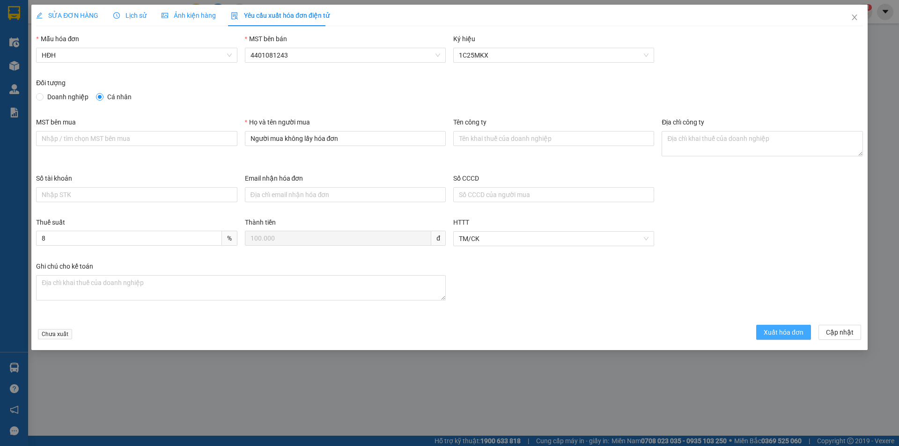
click at [785, 330] on span "Xuất hóa đơn" at bounding box center [784, 332] width 40 height 10
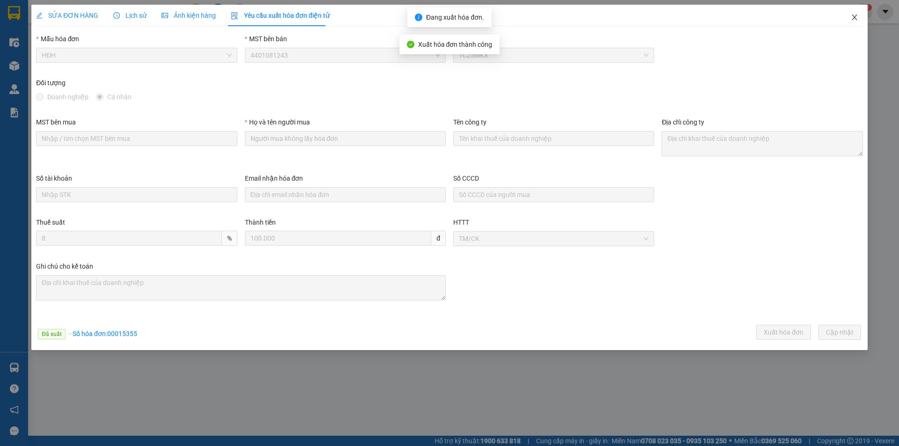
click at [853, 16] on icon "close" at bounding box center [854, 18] width 5 height 6
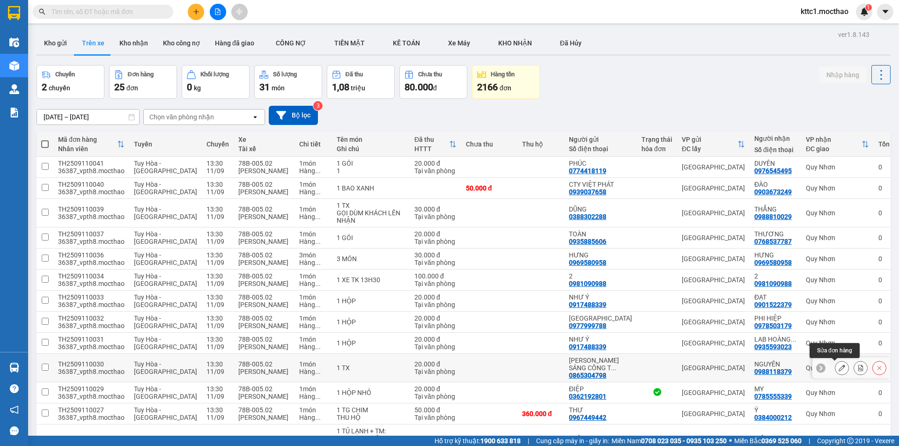
click at [839, 368] on icon at bounding box center [842, 368] width 7 height 7
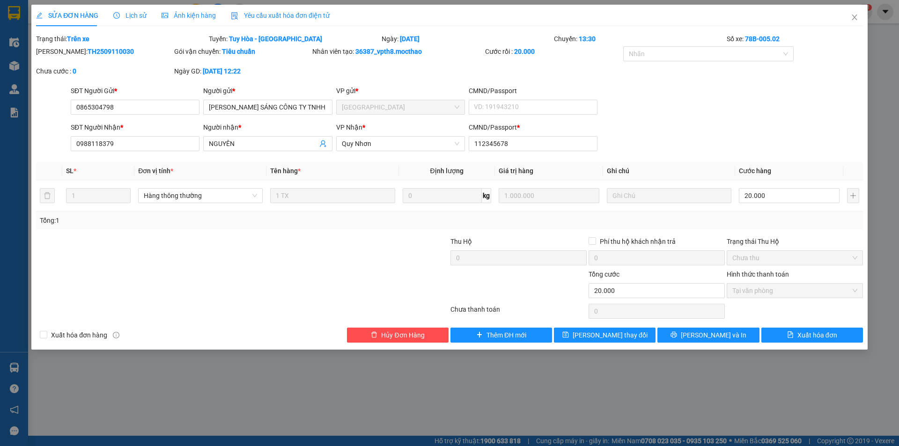
click at [275, 12] on span "Yêu cầu xuất hóa đơn điện tử" at bounding box center [280, 15] width 99 height 7
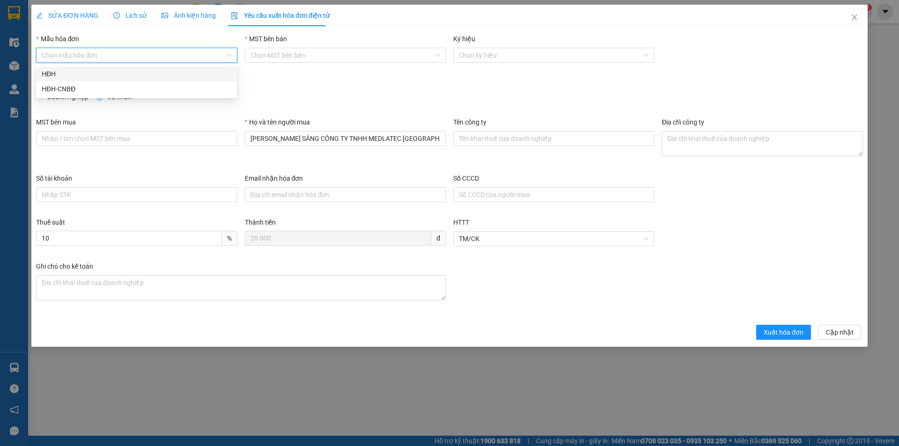
click at [115, 55] on input "Mẫu hóa đơn" at bounding box center [133, 55] width 183 height 14
drag, startPoint x: 54, startPoint y: 75, endPoint x: 83, endPoint y: 81, distance: 29.8
click at [54, 75] on div "HĐH" at bounding box center [137, 74] width 190 height 10
type input "8"
click at [42, 95] on input "Doanh nghiệp" at bounding box center [39, 96] width 7 height 7
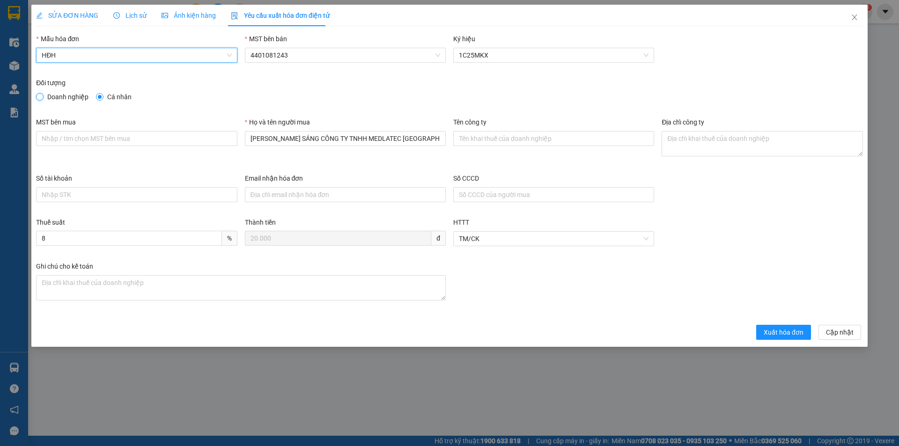
radio input "true"
radio input "false"
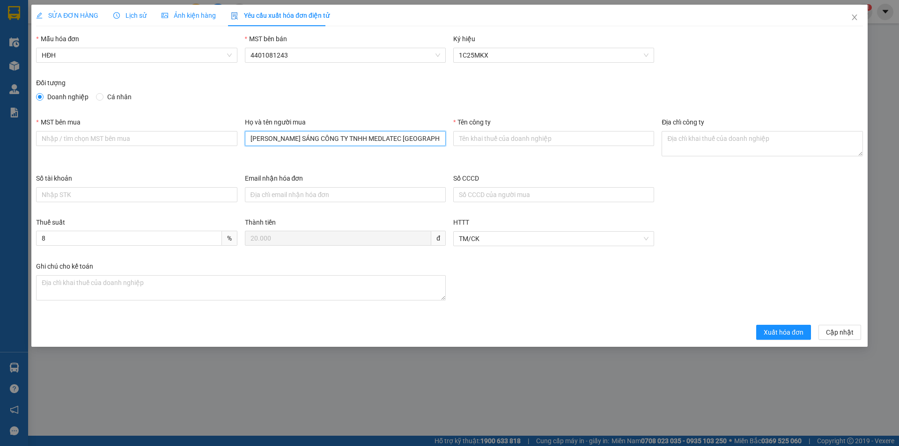
drag, startPoint x: 427, startPoint y: 141, endPoint x: 194, endPoint y: 151, distance: 232.9
click at [194, 151] on div "MST bên mua Họ và tên người mua [PERSON_NAME] SÁNG CÔNG TY TNHH MEDLATEC VIỆT N…" at bounding box center [449, 145] width 834 height 56
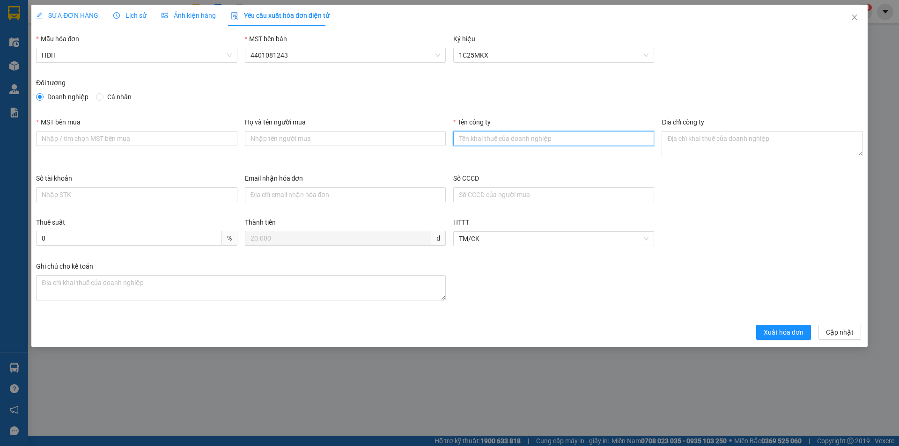
click at [518, 142] on input "Tên công ty" at bounding box center [553, 138] width 201 height 15
paste input "CÔNG TY TNHH MEDLATEC [GEOGRAPHIC_DATA]"
type input "CÔNG TY TNHH MEDLATEC [GEOGRAPHIC_DATA]"
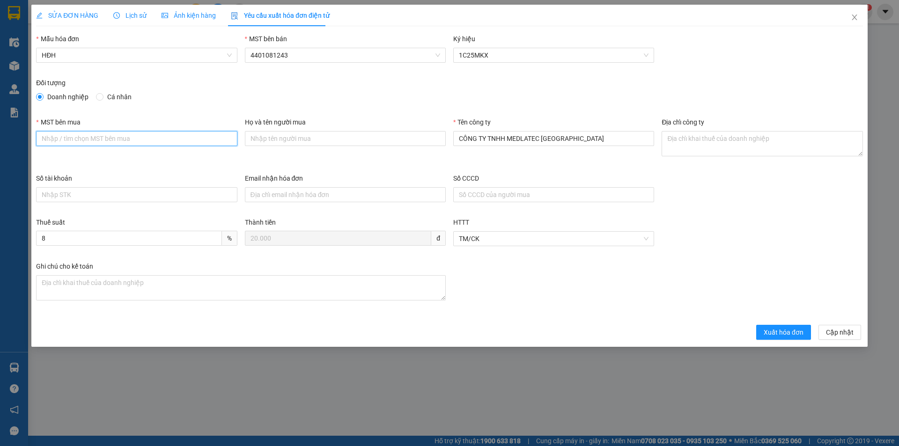
click at [160, 141] on input "MST bên mua" at bounding box center [136, 138] width 201 height 15
paste input "0101234974"
type input "0101234974"
click at [697, 144] on textarea "Địa chỉ công ty" at bounding box center [762, 143] width 201 height 25
paste textarea "Số 42 - 44, [GEOGRAPHIC_DATA], [GEOGRAPHIC_DATA], [GEOGRAPHIC_DATA], [GEOGRAPHI…"
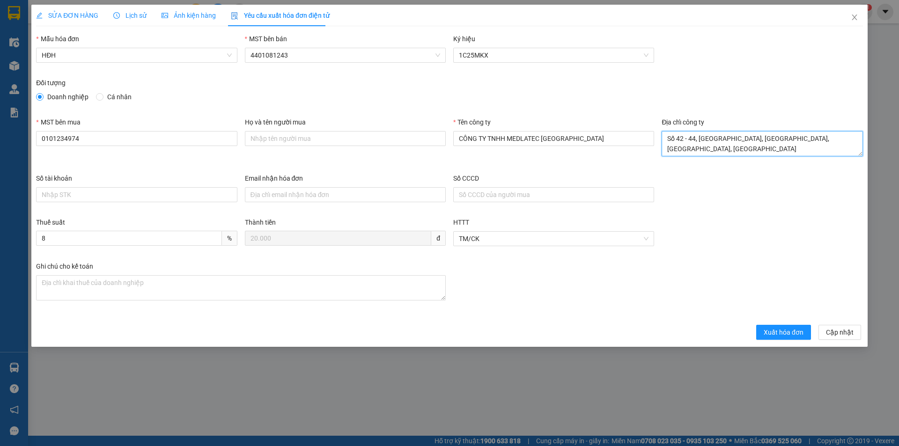
scroll to position [7, 0]
type textarea "Số 42 - 44, [GEOGRAPHIC_DATA], [GEOGRAPHIC_DATA], [GEOGRAPHIC_DATA], [GEOGRAPHI…"
click at [294, 194] on input "Email nhận hóa đơn" at bounding box center [345, 194] width 201 height 15
paste input "[EMAIL_ADDRESS][DOMAIN_NAME]"
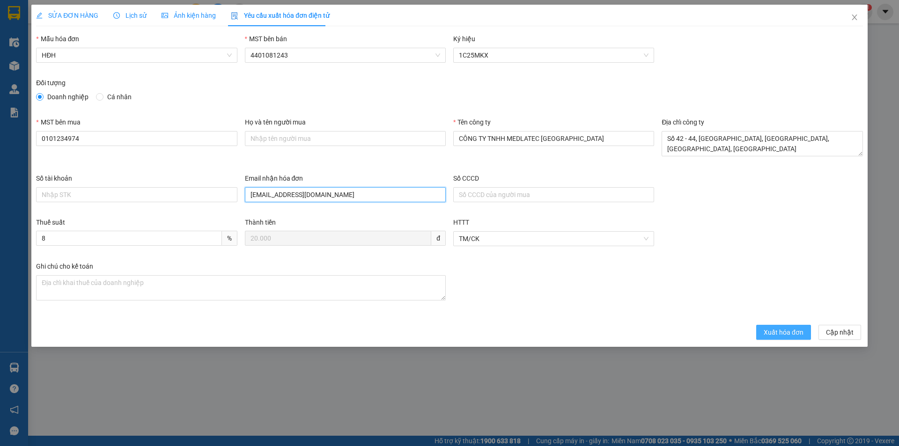
type input "[EMAIL_ADDRESS][DOMAIN_NAME]"
click at [775, 334] on span "Xuất hóa đơn" at bounding box center [784, 332] width 40 height 10
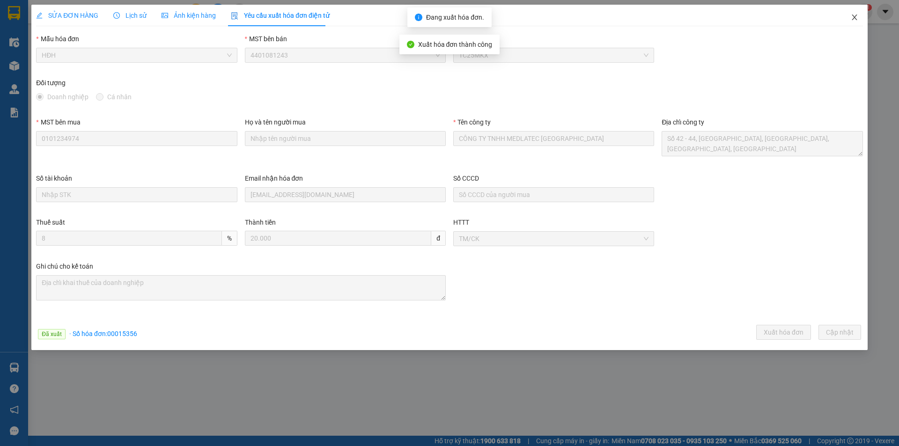
click at [855, 15] on icon "close" at bounding box center [854, 17] width 7 height 7
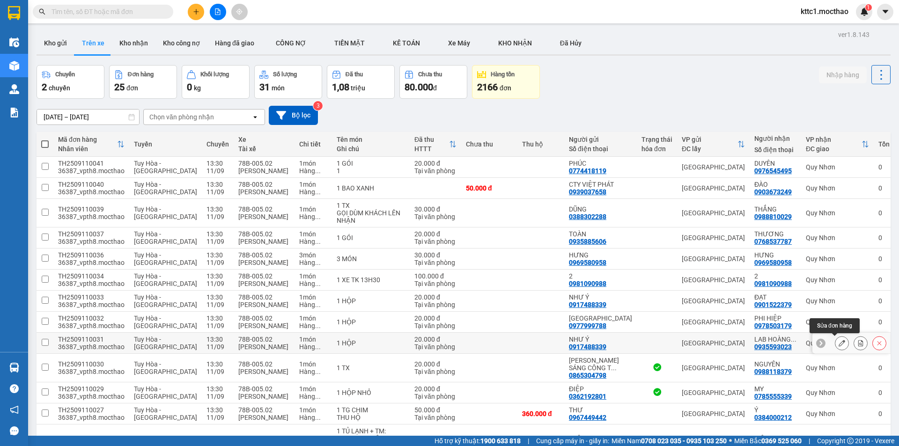
click at [839, 345] on icon at bounding box center [842, 343] width 7 height 7
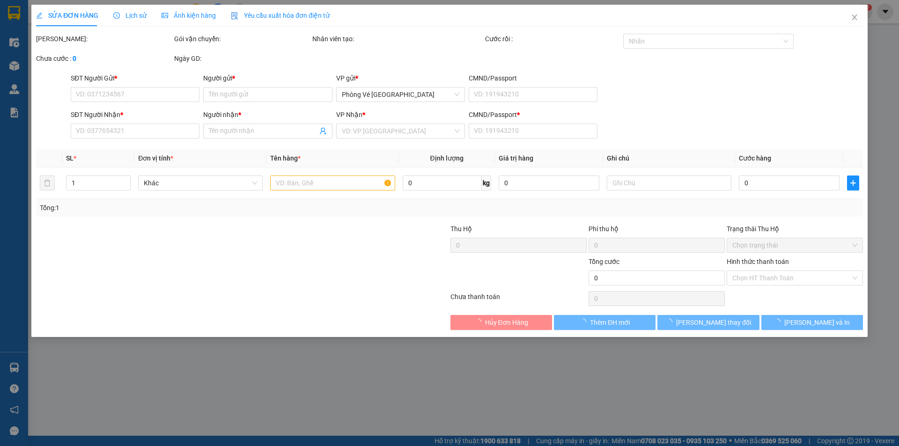
click at [248, 12] on span "Yêu cầu xuất hóa đơn điện tử" at bounding box center [280, 15] width 99 height 7
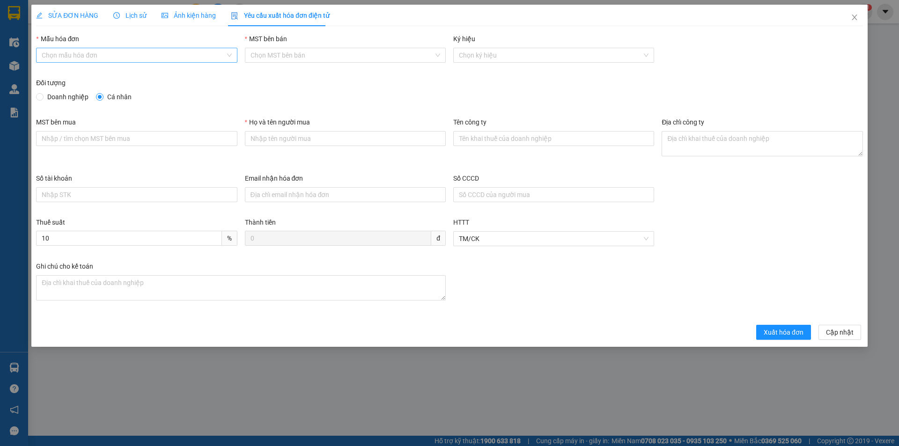
type input "NHƯ Ý"
type input "20.000"
click at [110, 52] on input "Mẫu hóa đơn" at bounding box center [133, 55] width 183 height 14
click at [89, 73] on div "HĐH" at bounding box center [137, 74] width 190 height 10
type input "8"
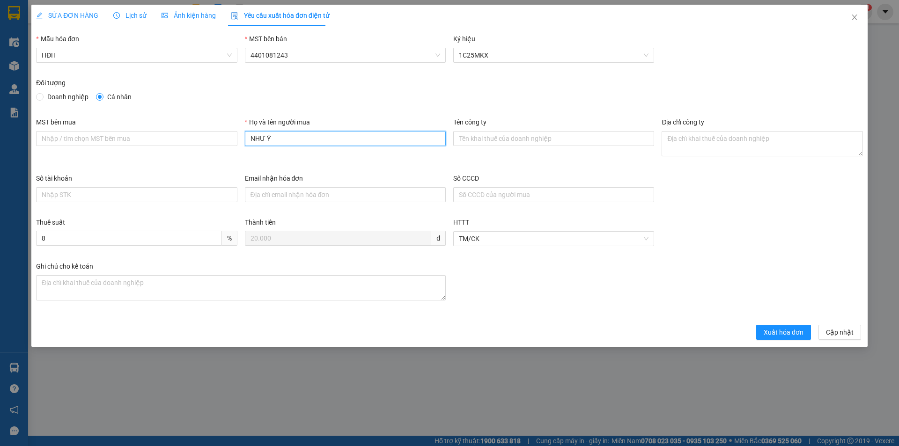
drag, startPoint x: 281, startPoint y: 137, endPoint x: 238, endPoint y: 136, distance: 43.6
click at [238, 136] on div "MST bên mua Họ và tên người mua NHƯ Ý Tên công ty Địa chỉ công ty" at bounding box center [449, 145] width 834 height 56
type input "Người mua không lấy hóa đơn"
click at [783, 328] on span "Xuất hóa đơn" at bounding box center [784, 332] width 40 height 10
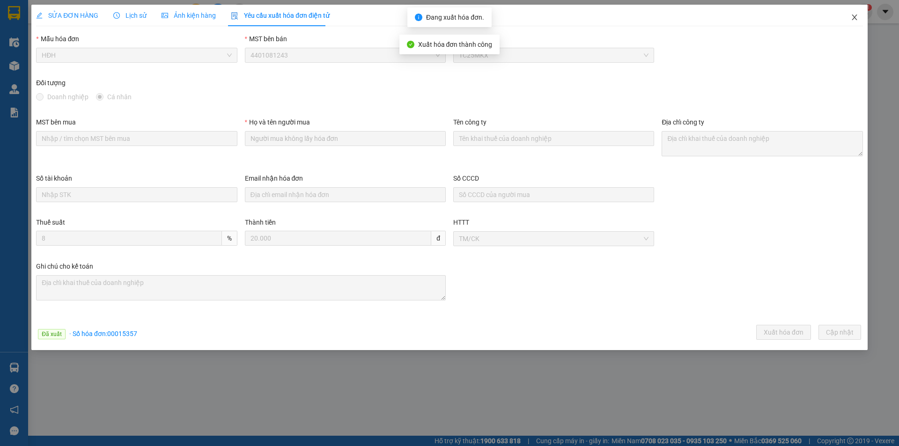
click at [854, 19] on icon "close" at bounding box center [854, 18] width 5 height 6
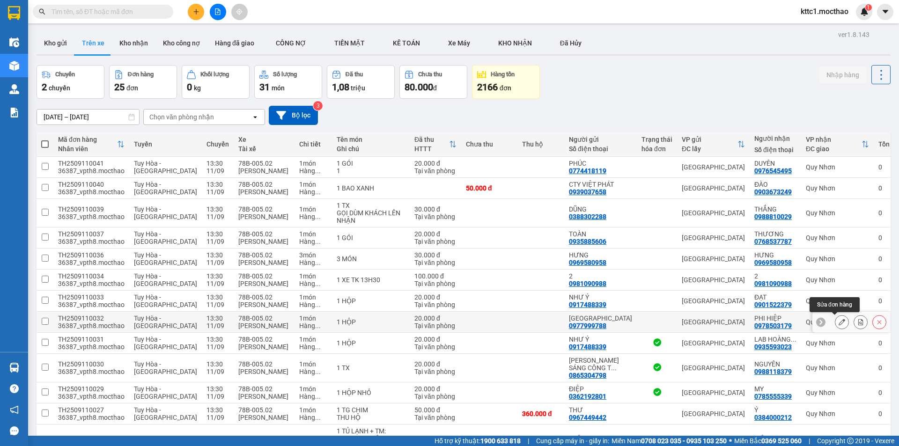
click at [839, 325] on icon at bounding box center [842, 322] width 7 height 7
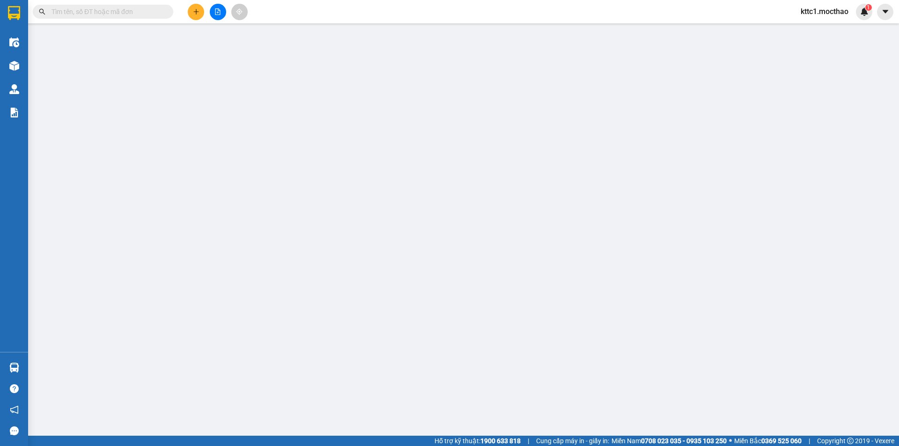
type input "0977999788"
type input "[GEOGRAPHIC_DATA]"
type input "0978503179"
type input "PHI HIỆP"
type input "1"
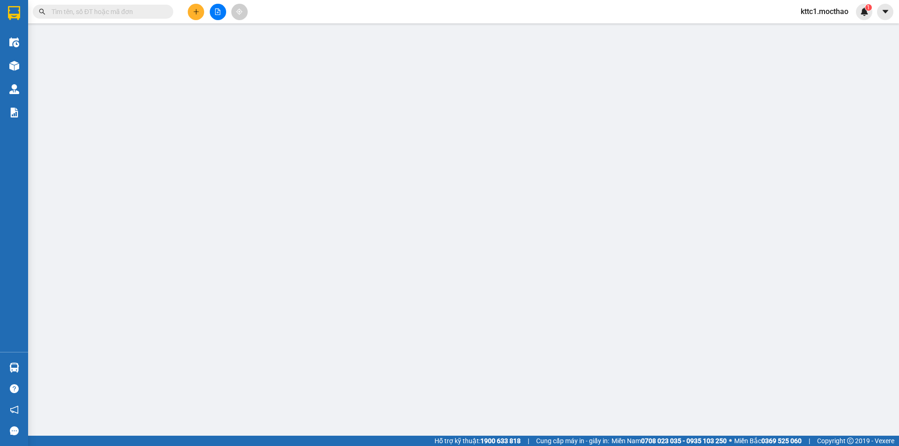
type input "20.000"
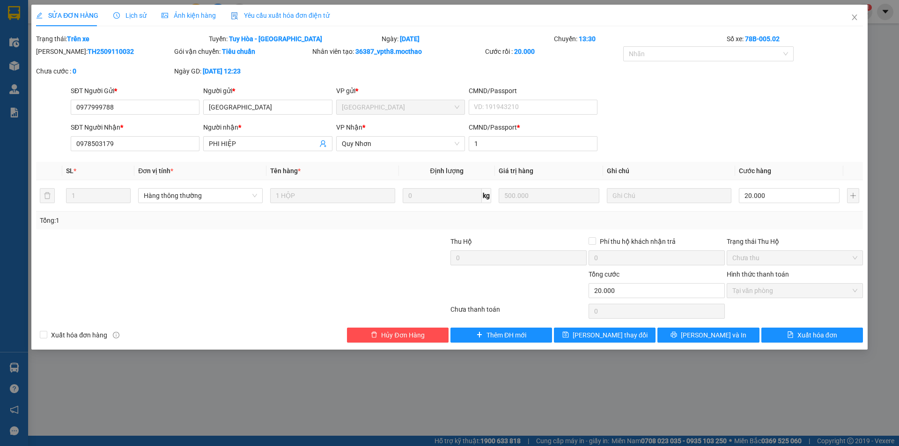
click at [283, 13] on span "Yêu cầu xuất hóa đơn điện tử" at bounding box center [280, 15] width 99 height 7
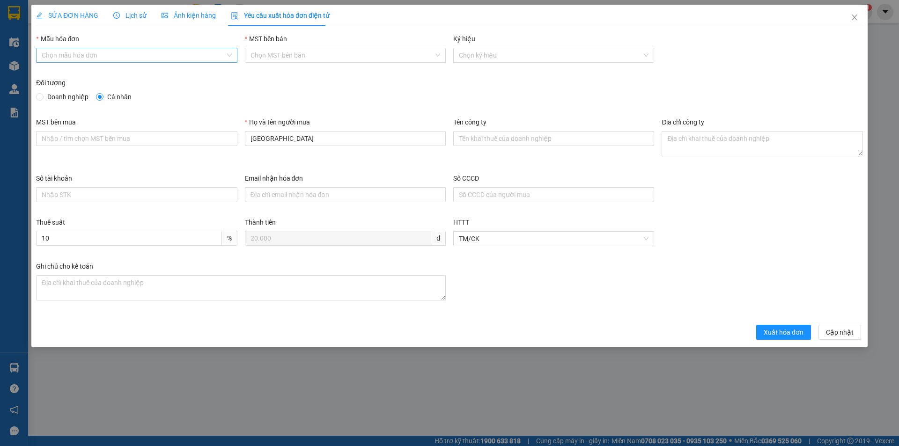
click at [134, 56] on input "Mẫu hóa đơn" at bounding box center [133, 55] width 183 height 14
click at [111, 72] on div "HĐH" at bounding box center [137, 74] width 190 height 10
type input "8"
drag, startPoint x: 276, startPoint y: 141, endPoint x: 234, endPoint y: 140, distance: 42.6
click at [234, 140] on div "MST bên mua Họ và tên người mua MỸ NHA Tên công ty Địa chỉ công ty" at bounding box center [449, 145] width 834 height 56
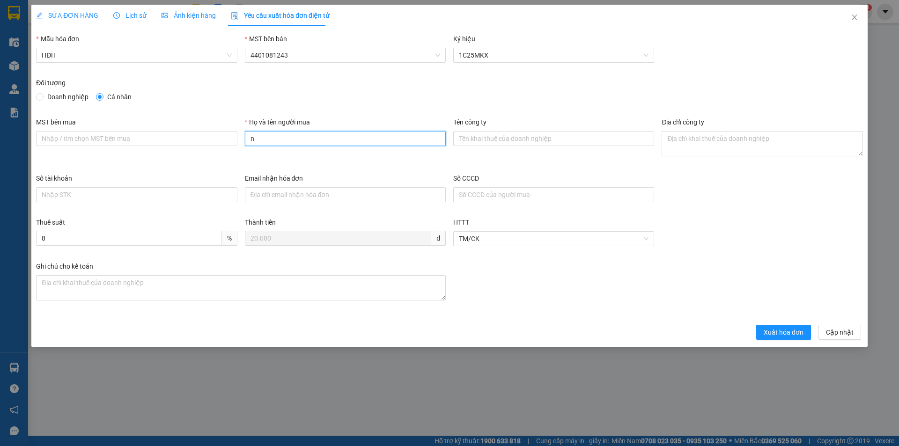
type input "Người mua không lấy hóa đơn"
click at [793, 335] on span "Xuất hóa đơn" at bounding box center [784, 332] width 40 height 10
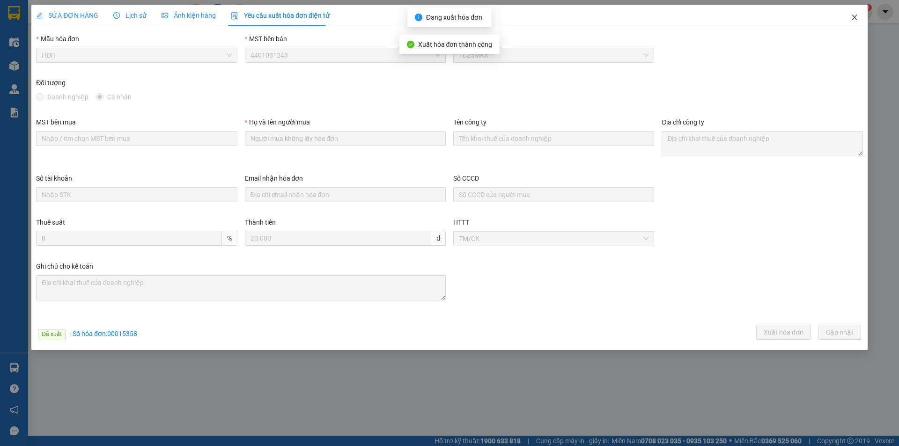
click at [856, 19] on icon "close" at bounding box center [854, 17] width 7 height 7
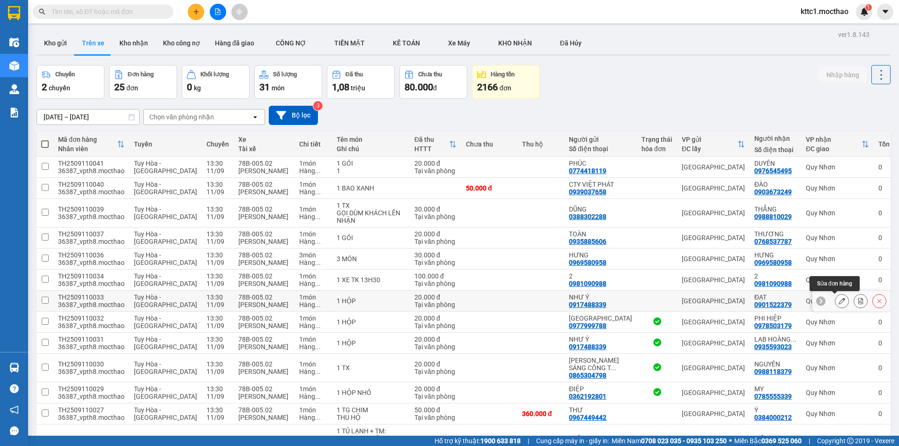
click at [839, 300] on icon at bounding box center [842, 301] width 7 height 7
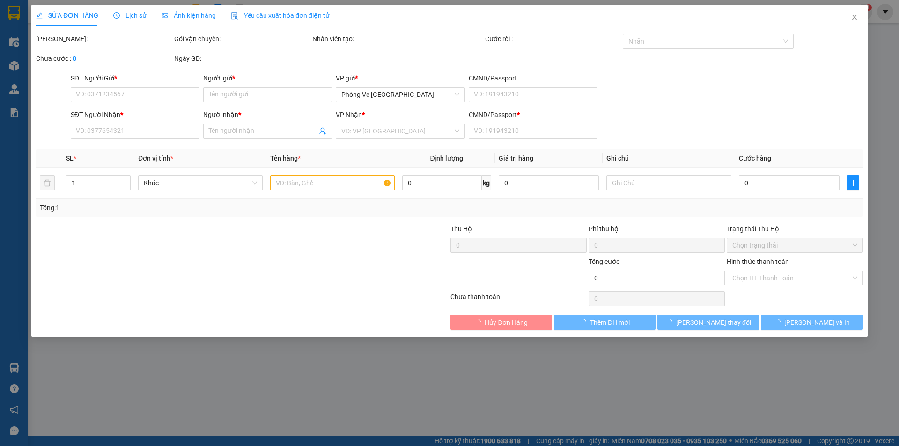
type input "0917488339"
type input "NHƯ Ý"
type input "0901522379"
type input "ĐẠT"
type input "1"
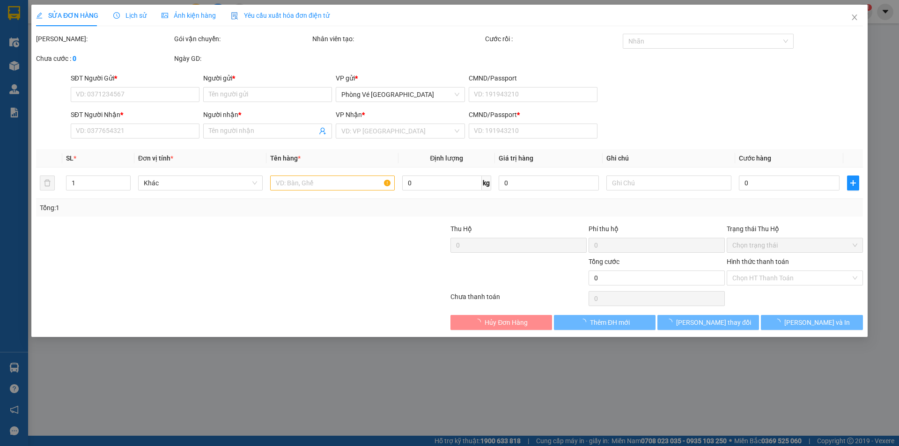
type input "20.000"
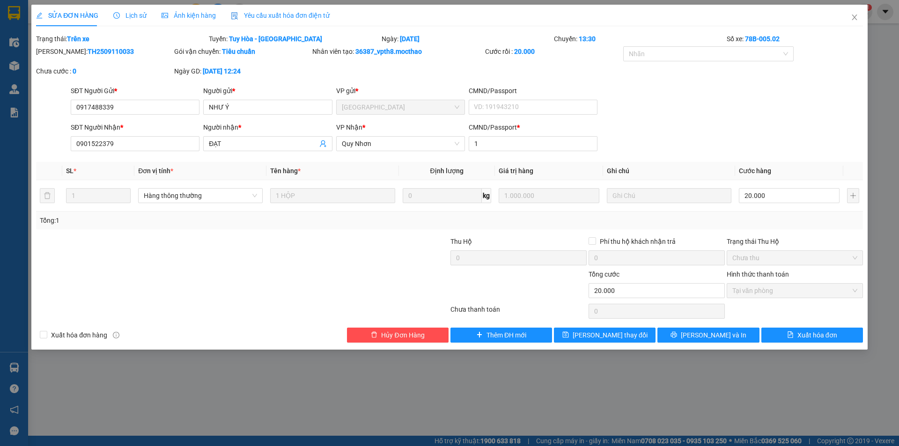
click at [280, 12] on span "Yêu cầu xuất hóa đơn điện tử" at bounding box center [280, 15] width 99 height 7
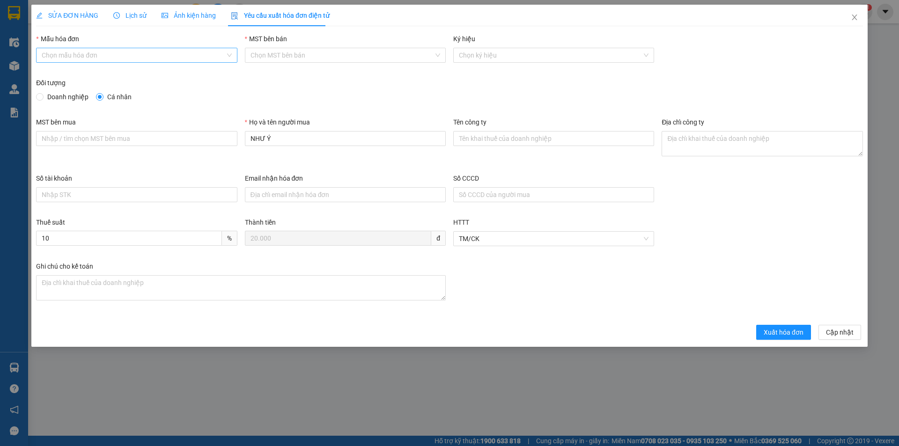
click at [143, 55] on input "Mẫu hóa đơn" at bounding box center [133, 55] width 183 height 14
click at [110, 73] on div "HĐH" at bounding box center [137, 74] width 190 height 10
type input "8"
drag, startPoint x: 277, startPoint y: 139, endPoint x: 232, endPoint y: 138, distance: 45.0
click at [232, 138] on div "MST bên mua Họ và tên người mua NHƯ Ý Tên công ty Địa chỉ công ty" at bounding box center [449, 145] width 834 height 56
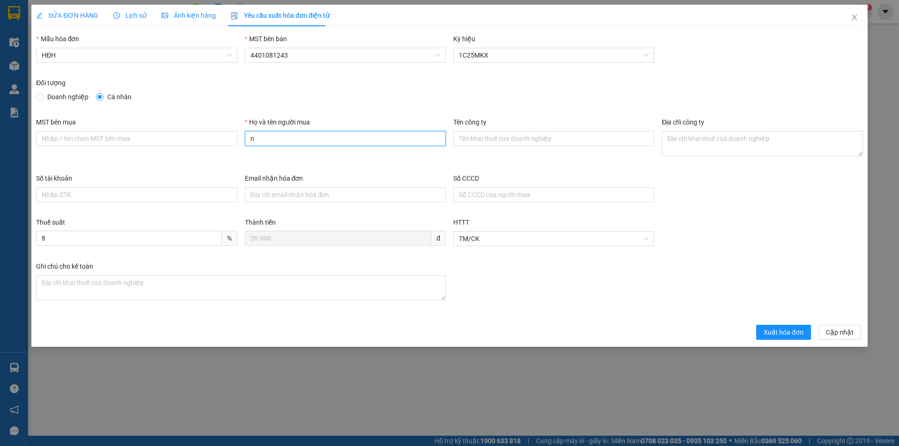
type input "Người mua không lấy hóa đơn"
click at [770, 332] on span "Xuất hóa đơn" at bounding box center [784, 332] width 40 height 10
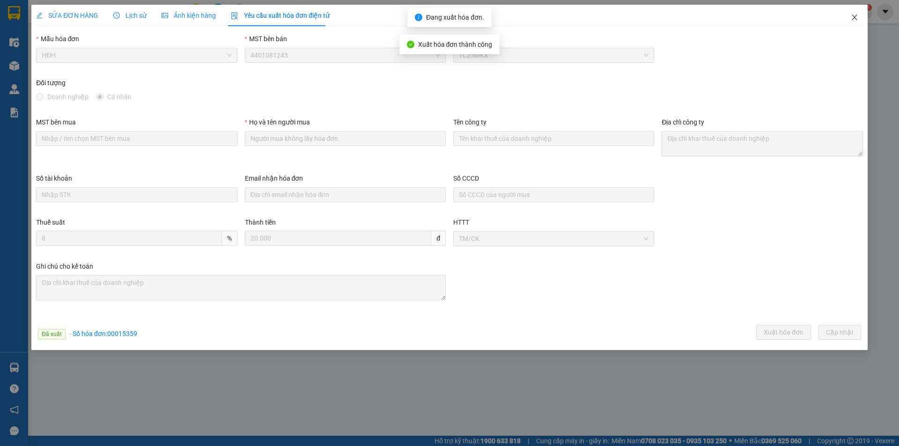
click at [854, 16] on icon "close" at bounding box center [854, 17] width 7 height 7
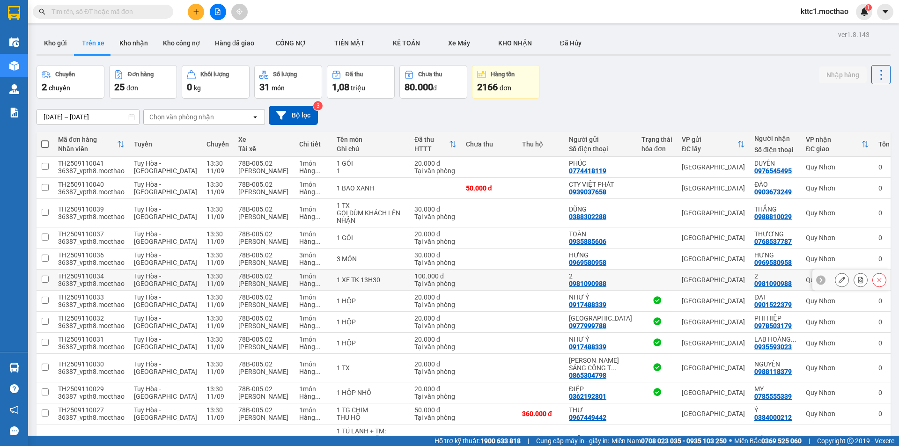
click at [839, 279] on icon at bounding box center [842, 280] width 7 height 7
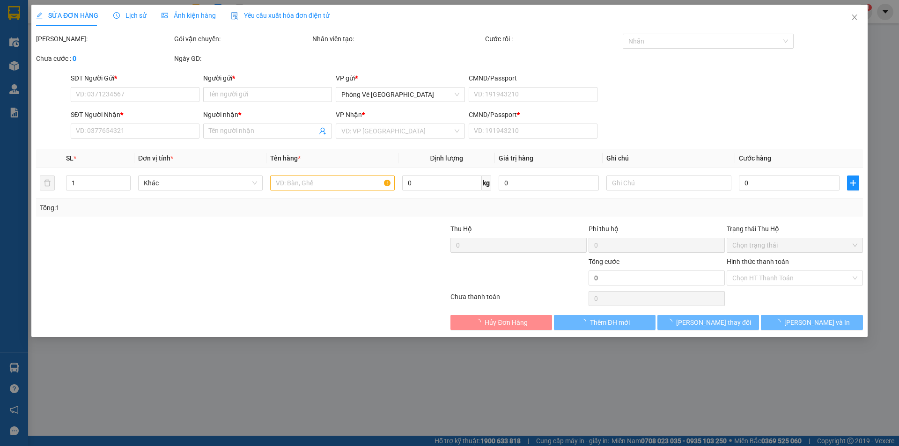
type input "0981090988"
type input "2"
type input "0981090988"
type input "2"
type input "1"
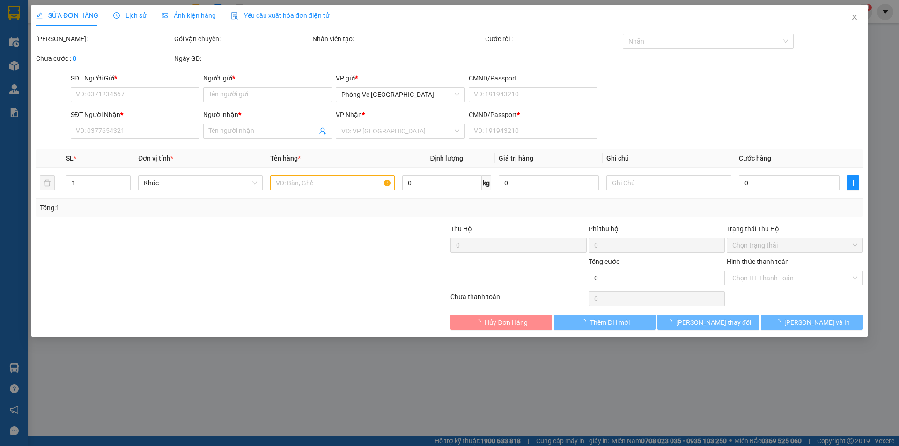
type input "100.000"
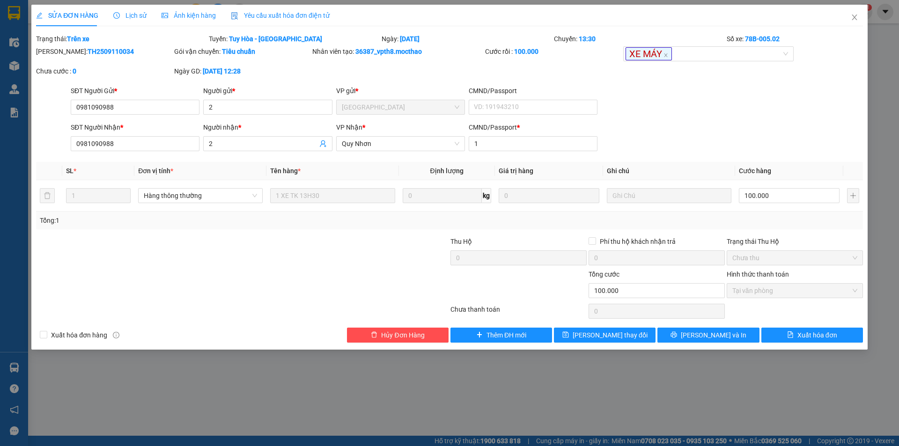
click at [277, 16] on span "Yêu cầu xuất hóa đơn điện tử" at bounding box center [280, 15] width 99 height 7
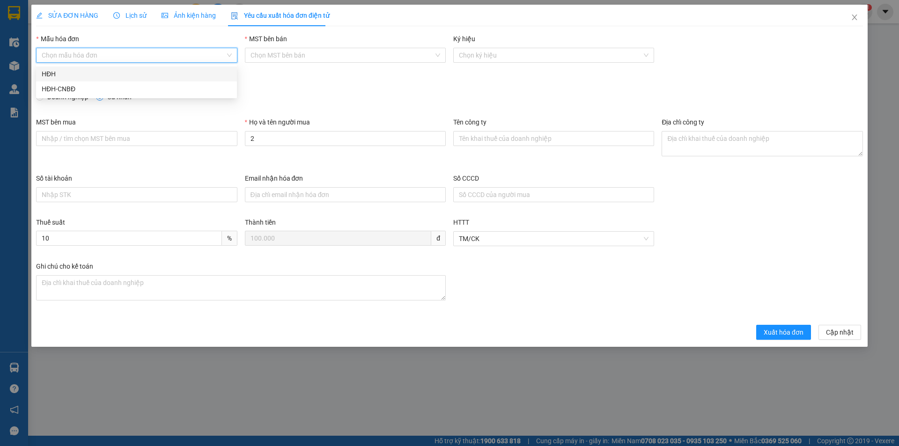
click at [112, 53] on input "Mẫu hóa đơn" at bounding box center [133, 55] width 183 height 14
click at [64, 74] on div "HĐH" at bounding box center [137, 74] width 190 height 10
type input "8"
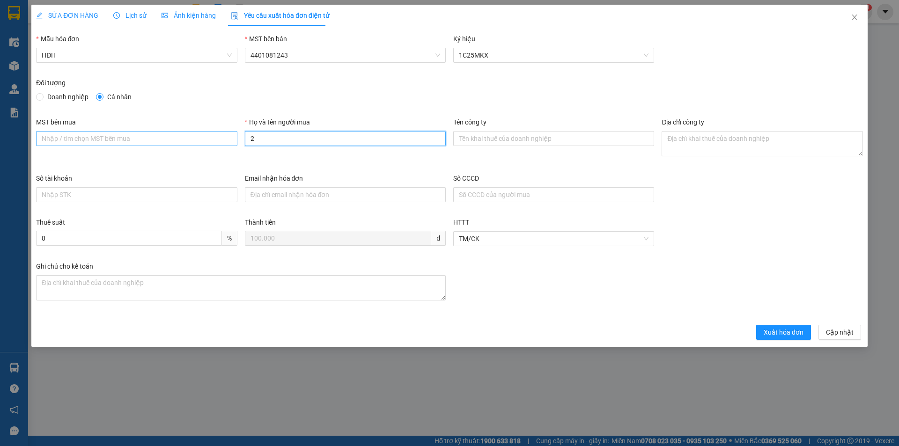
drag, startPoint x: 311, startPoint y: 139, endPoint x: 227, endPoint y: 135, distance: 83.9
click at [227, 135] on div "MST bên mua Họ và tên người mua 2 Tên công ty Địa chỉ công ty" at bounding box center [449, 145] width 834 height 56
type input "Người mua không lấy hóa đơn"
click at [801, 333] on span "Xuất hóa đơn" at bounding box center [784, 332] width 40 height 10
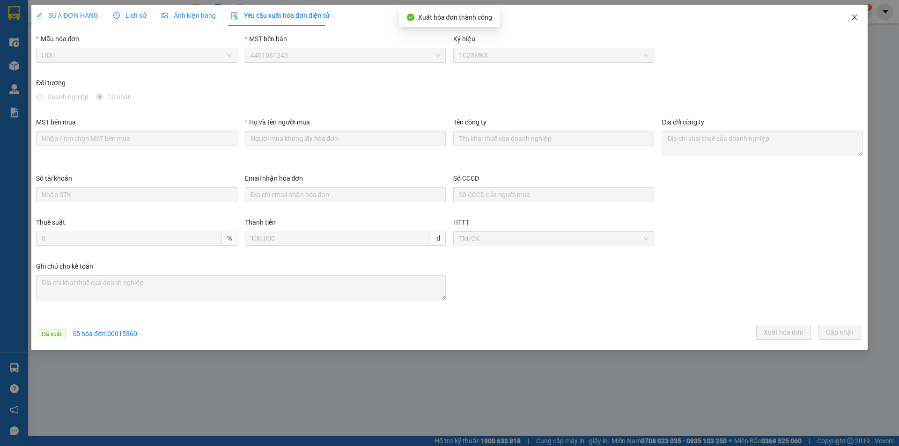
click at [856, 17] on icon "close" at bounding box center [854, 18] width 5 height 6
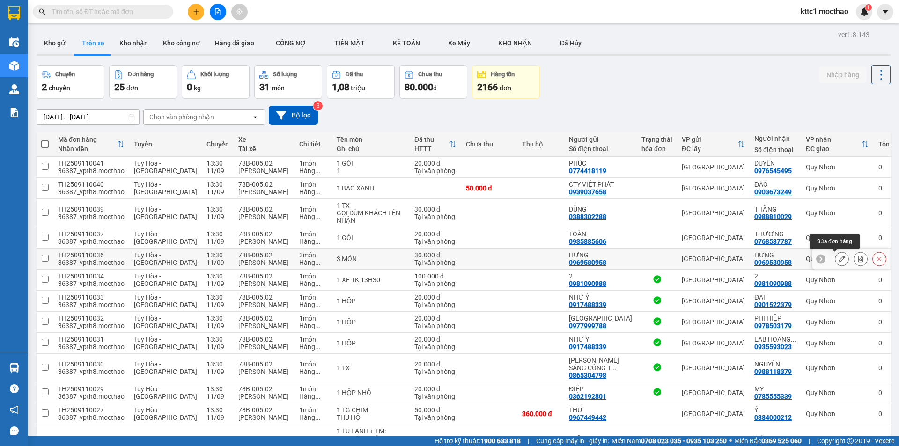
click at [839, 258] on icon at bounding box center [842, 259] width 7 height 7
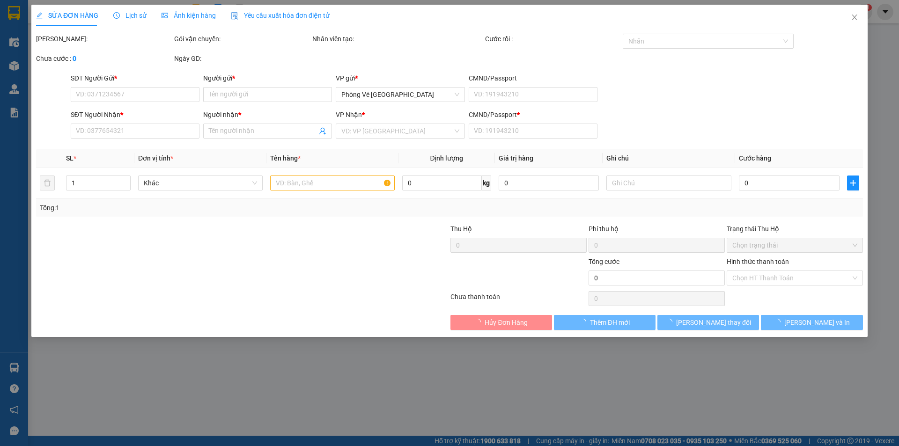
type input "0969580958"
type input "HƯNG"
type input "0969580958"
type input "HƯNG"
type input "1"
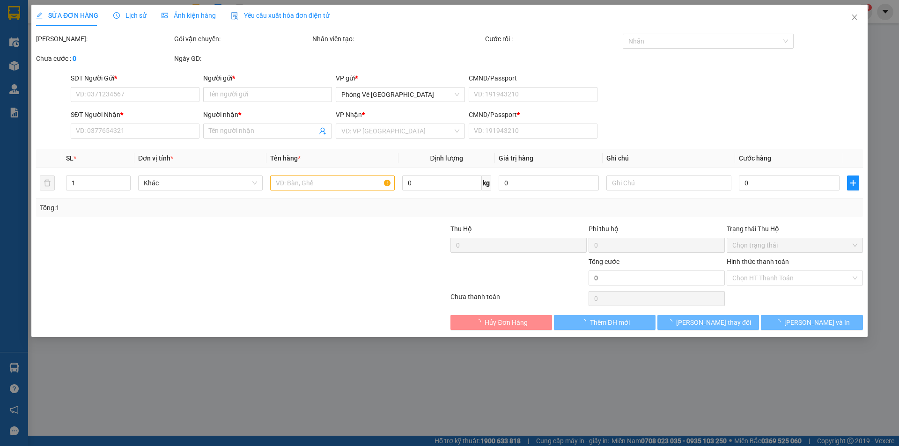
type input "30.000"
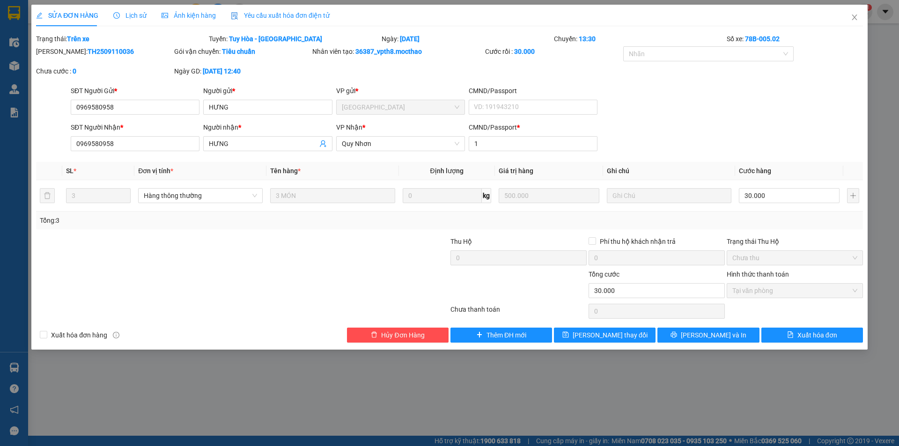
click at [273, 13] on span "Yêu cầu xuất hóa đơn điện tử" at bounding box center [280, 15] width 99 height 7
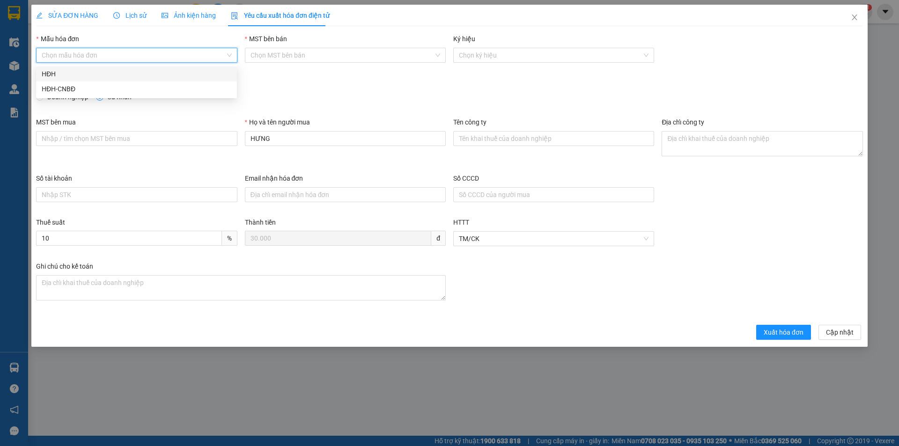
click at [177, 59] on input "Mẫu hóa đơn" at bounding box center [133, 55] width 183 height 14
click at [134, 78] on div "HĐH" at bounding box center [137, 74] width 190 height 10
type input "8"
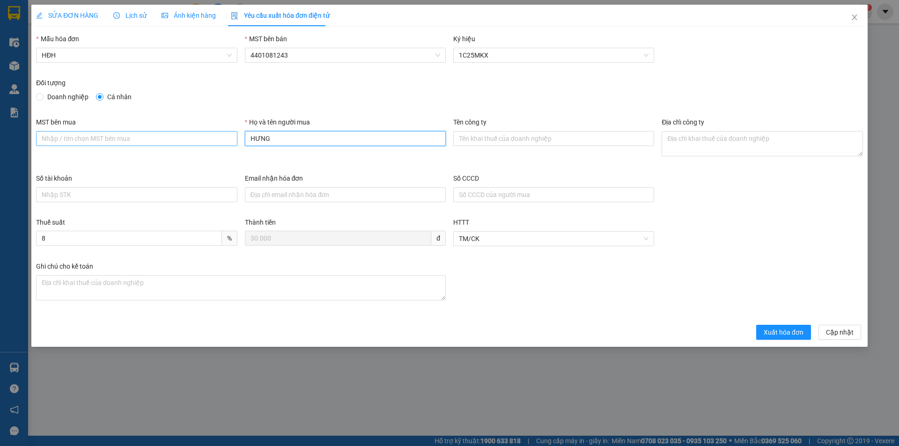
drag, startPoint x: 279, startPoint y: 136, endPoint x: 231, endPoint y: 137, distance: 47.8
click at [232, 138] on div "MST bên mua Họ và tên người mua HƯNG Tên công ty Địa chỉ công ty" at bounding box center [449, 145] width 834 height 56
type input "Người mua không lấy hóa đơn"
click at [780, 331] on span "Xuất hóa đơn" at bounding box center [784, 332] width 40 height 10
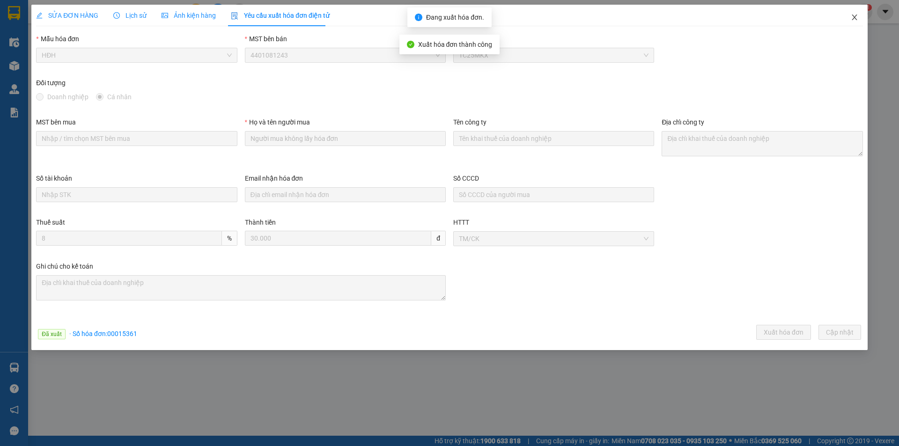
click at [856, 18] on icon "close" at bounding box center [854, 17] width 7 height 7
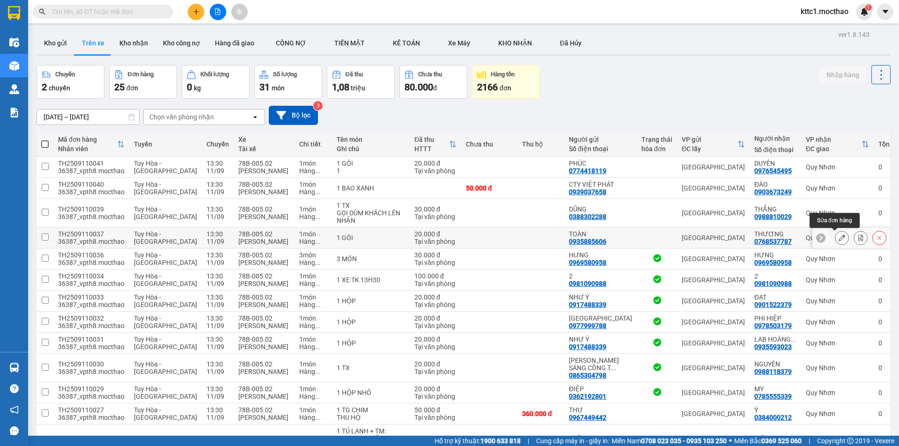
click at [839, 235] on icon at bounding box center [842, 238] width 7 height 7
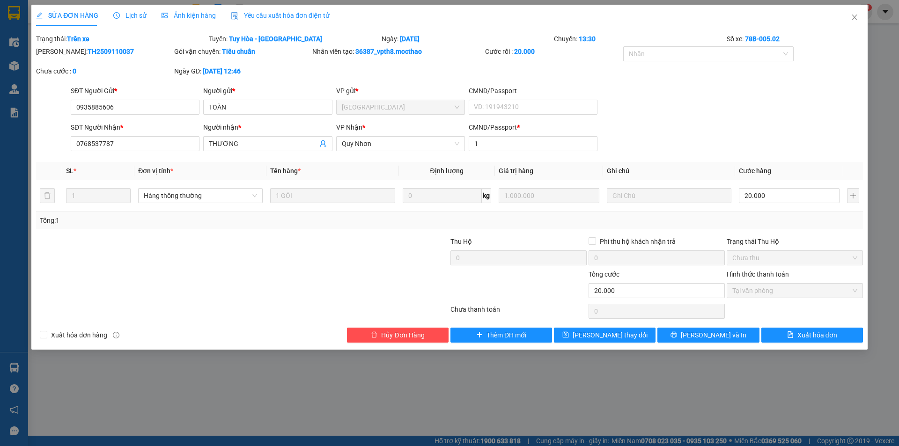
click at [245, 17] on span "Yêu cầu xuất hóa đơn điện tử" at bounding box center [280, 15] width 99 height 7
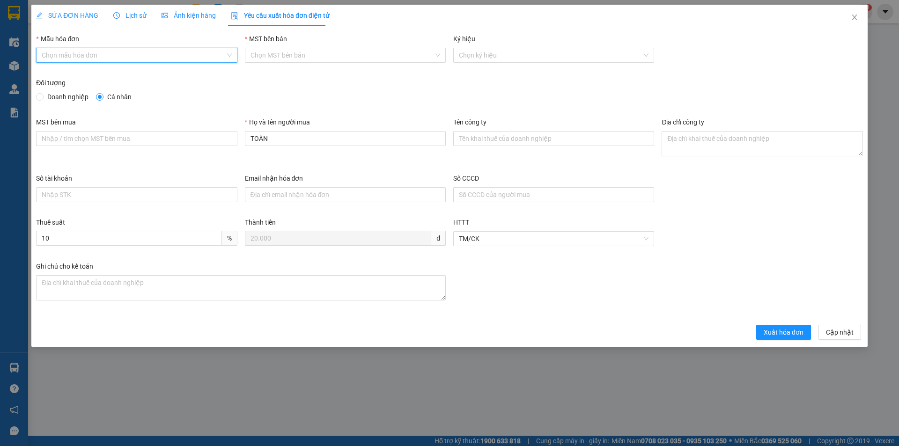
drag, startPoint x: 149, startPoint y: 59, endPoint x: 142, endPoint y: 66, distance: 10.6
click at [149, 59] on input "Mẫu hóa đơn" at bounding box center [133, 55] width 183 height 14
drag, startPoint x: 127, startPoint y: 75, endPoint x: 155, endPoint y: 95, distance: 33.9
click at [127, 75] on div "HĐH" at bounding box center [137, 74] width 190 height 10
type input "8"
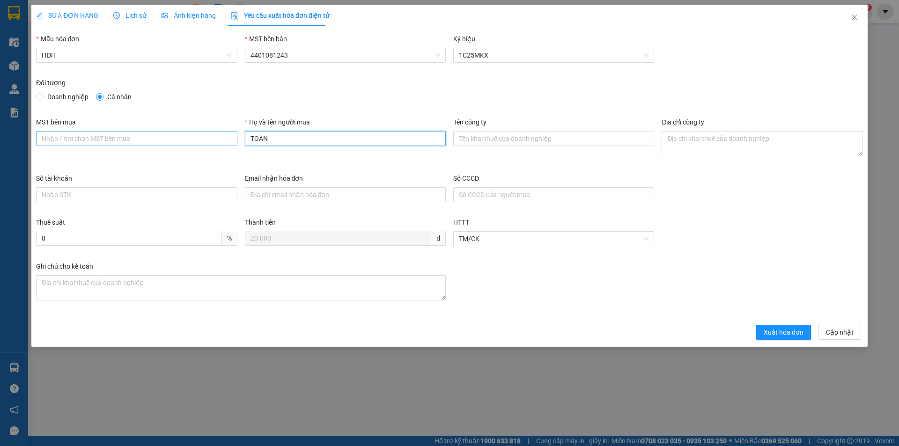
drag, startPoint x: 275, startPoint y: 140, endPoint x: 230, endPoint y: 137, distance: 45.5
click at [230, 137] on div "MST bên mua Họ và tên người mua TOÀN Tên công ty Địa chỉ công ty" at bounding box center [449, 145] width 834 height 56
type input "Người mua không lấy hóa đơn"
click at [775, 327] on span "Xuất hóa đơn" at bounding box center [784, 332] width 40 height 10
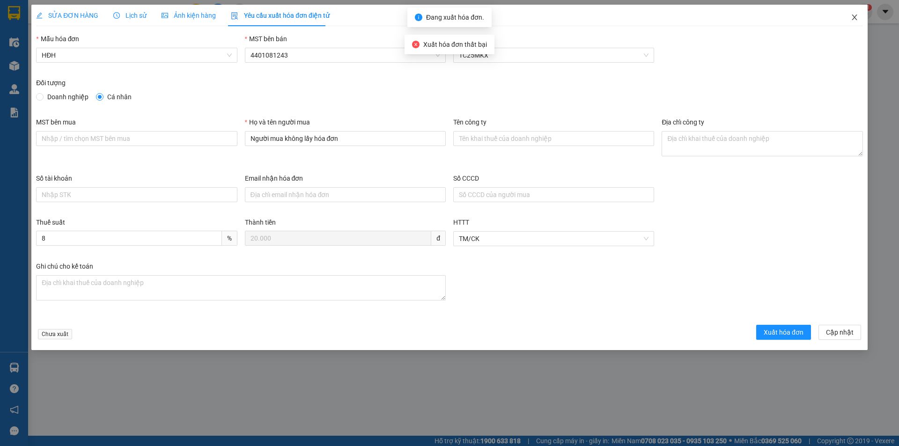
click at [856, 15] on icon "close" at bounding box center [854, 17] width 7 height 7
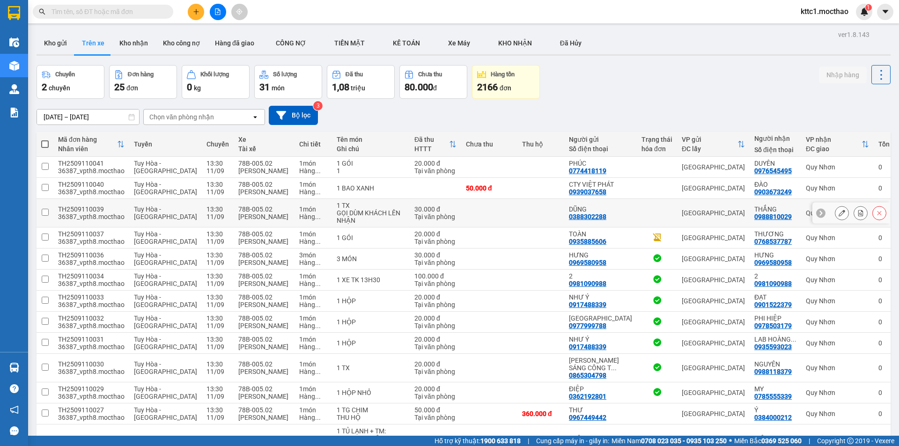
click at [836, 209] on button at bounding box center [841, 213] width 13 height 16
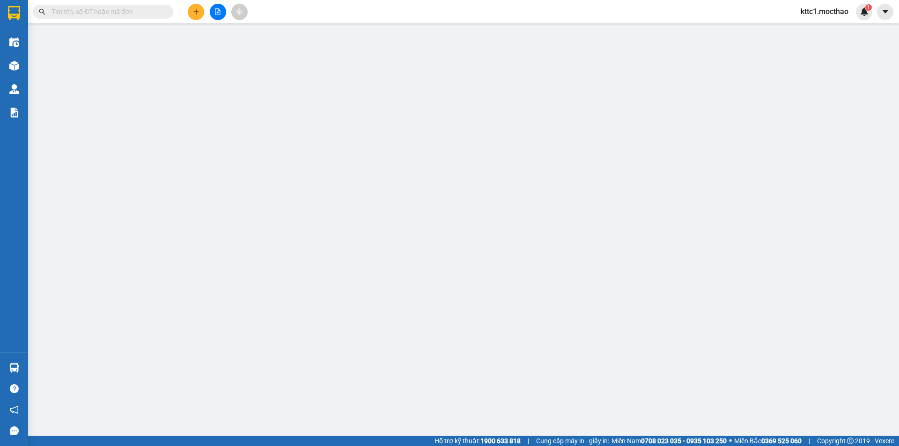
type input "0388302288"
type input "DŨNG"
type input "0988810029"
type input "THẮNG"
type input "1"
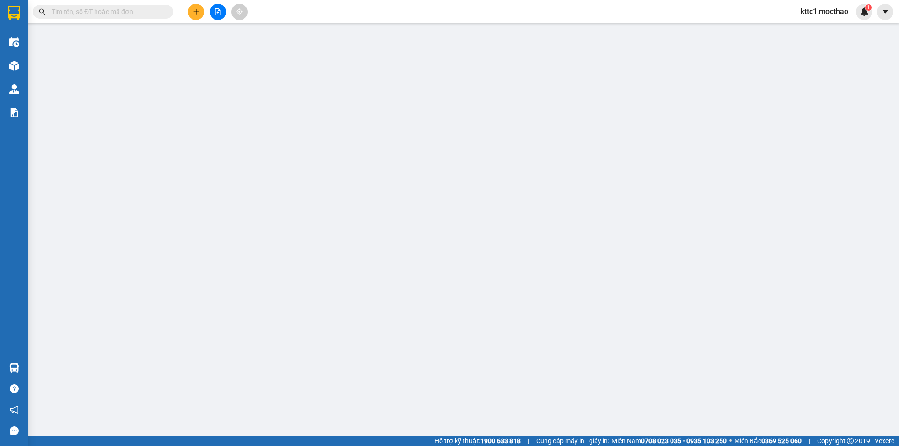
type input "30.000"
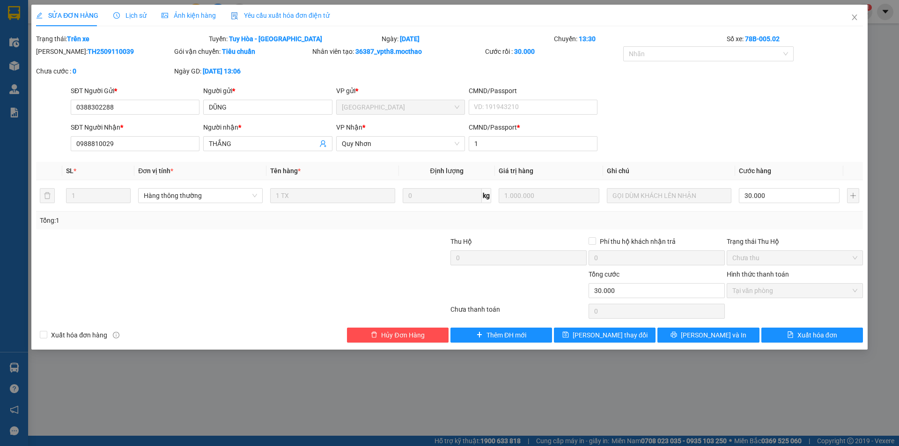
click at [246, 15] on span "Yêu cầu xuất hóa đơn điện tử" at bounding box center [280, 15] width 99 height 7
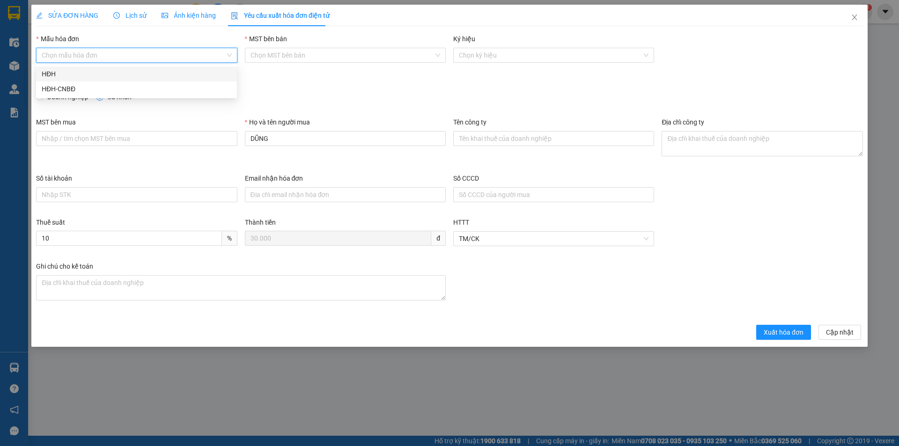
click at [113, 55] on input "Mẫu hóa đơn" at bounding box center [133, 55] width 183 height 14
click at [69, 76] on div "HĐH" at bounding box center [137, 74] width 190 height 10
type input "8"
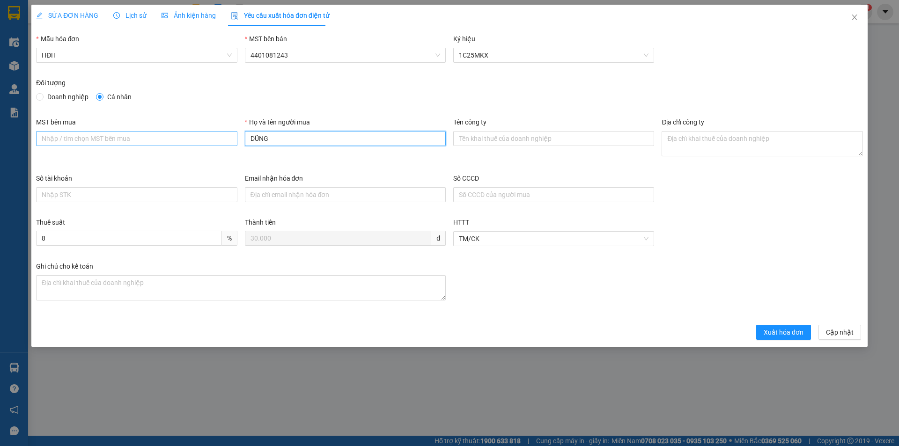
drag, startPoint x: 286, startPoint y: 138, endPoint x: 233, endPoint y: 144, distance: 53.2
click at [233, 144] on div "MST bên mua Họ và tên người mua DŨNG Tên công ty Địa chỉ công ty" at bounding box center [449, 145] width 834 height 56
type input "Người mua không lấy hóa đơn"
click at [783, 335] on span "Xuất hóa đơn" at bounding box center [784, 332] width 40 height 10
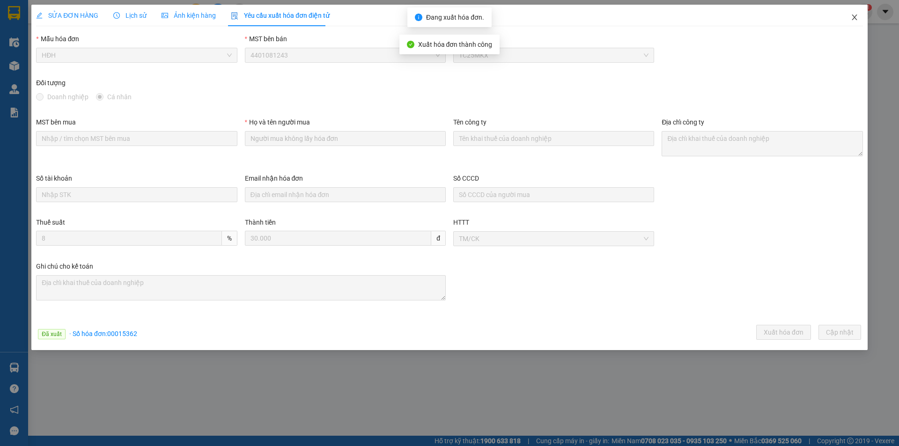
click at [854, 18] on icon "close" at bounding box center [854, 17] width 7 height 7
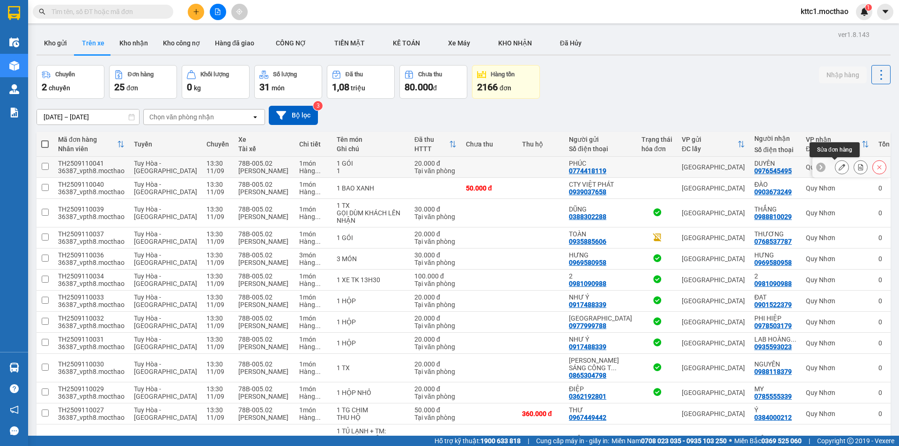
click at [839, 165] on icon at bounding box center [842, 167] width 7 height 7
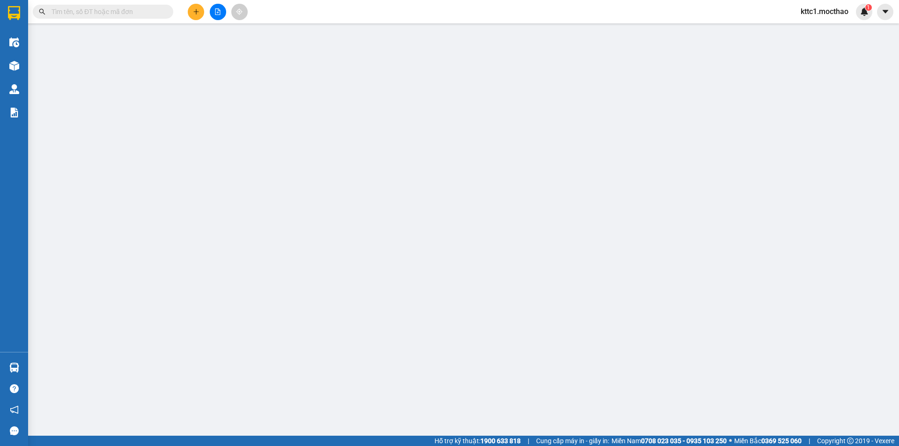
type input "0774418119"
type input "PHÚC"
type input "0976545495"
type input "DUYÊN"
type input "1"
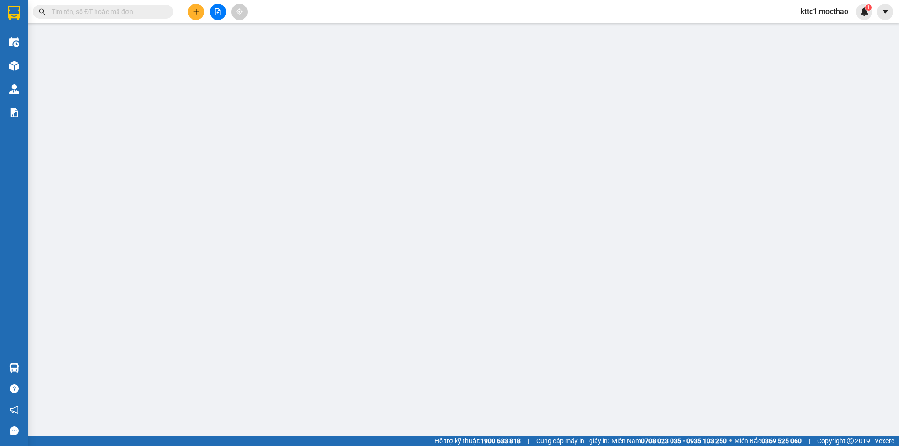
type input "20.000"
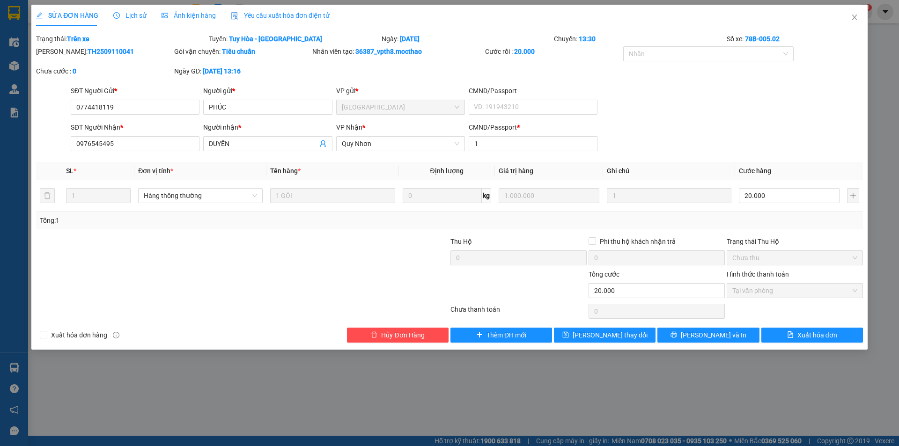
click at [292, 17] on span "Yêu cầu xuất hóa đơn điện tử" at bounding box center [280, 15] width 99 height 7
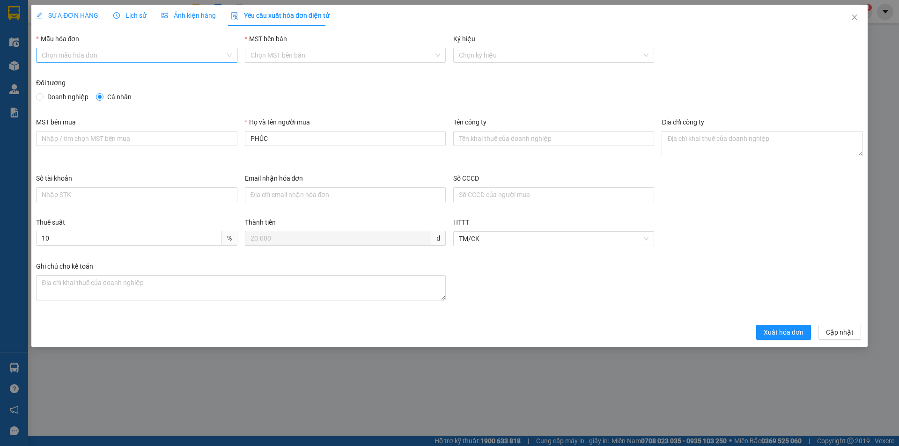
click at [86, 49] on input "Mẫu hóa đơn" at bounding box center [133, 55] width 183 height 14
click at [77, 71] on div "HĐH" at bounding box center [137, 74] width 190 height 10
type input "8"
drag, startPoint x: 287, startPoint y: 143, endPoint x: 225, endPoint y: 150, distance: 62.2
click at [225, 150] on div "MST bên mua Họ và tên người mua PHÚC Tên công ty Địa chỉ công ty" at bounding box center [449, 145] width 834 height 56
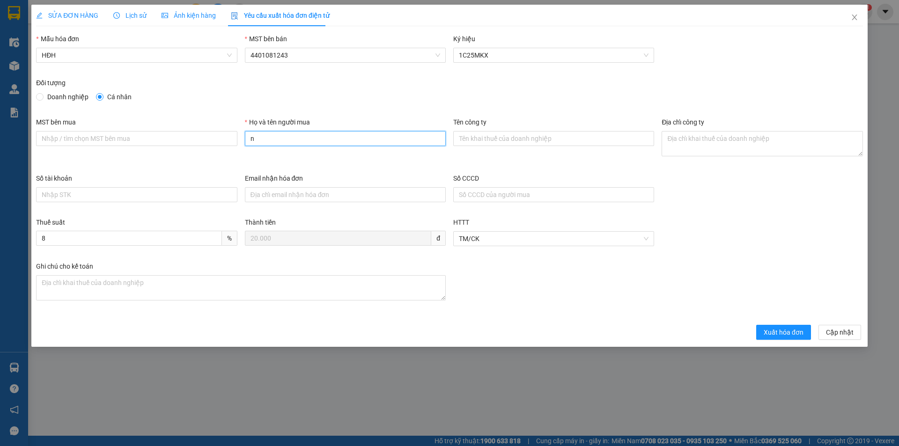
type input "Người mua không lấy hóa đơn"
click at [794, 326] on button "Xuất hóa đơn" at bounding box center [783, 332] width 55 height 15
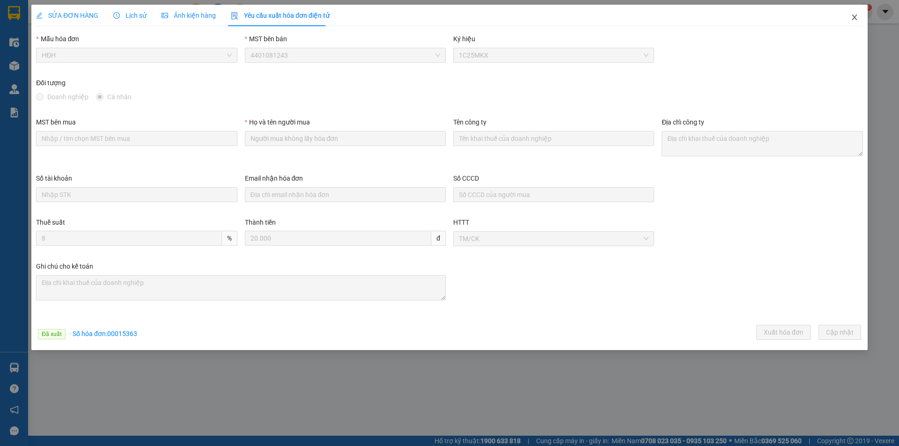
click at [855, 16] on icon "close" at bounding box center [854, 17] width 7 height 7
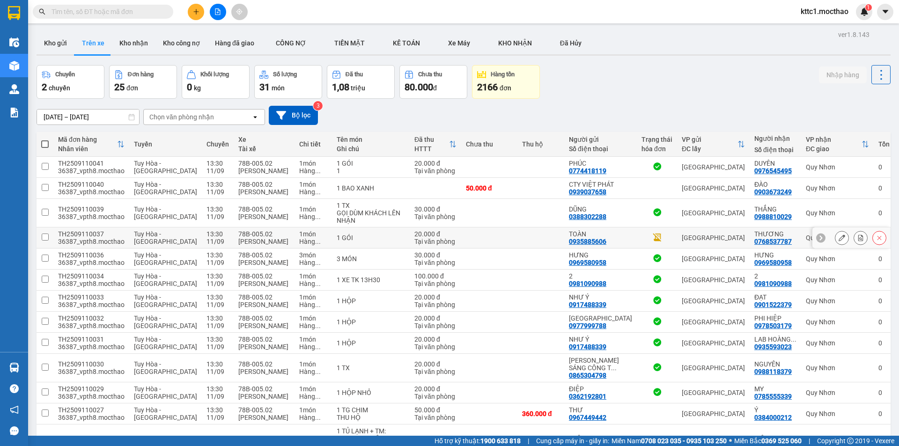
click at [839, 237] on button at bounding box center [841, 238] width 13 height 16
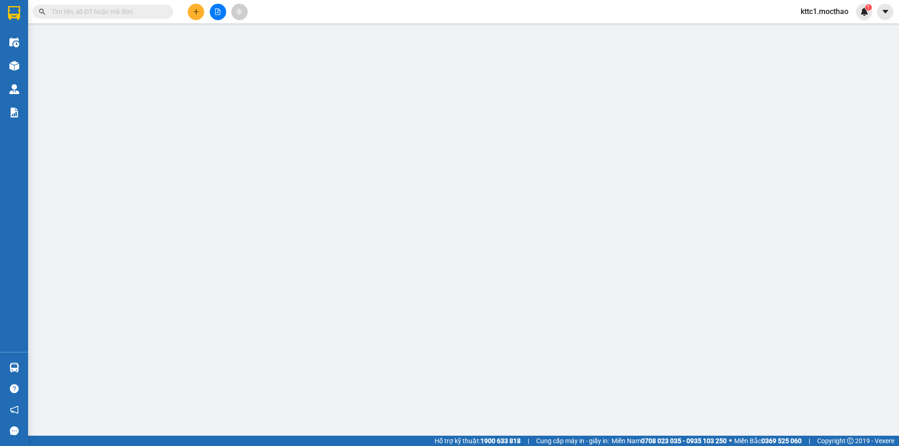
type input "0935885606"
type input "TOÀN"
type input "0768537787"
type input "THƯƠNG"
type input "1"
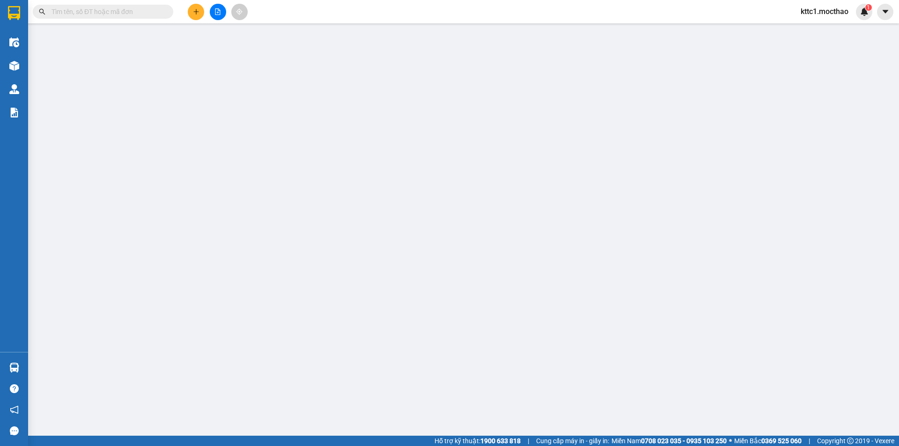
type input "20.000"
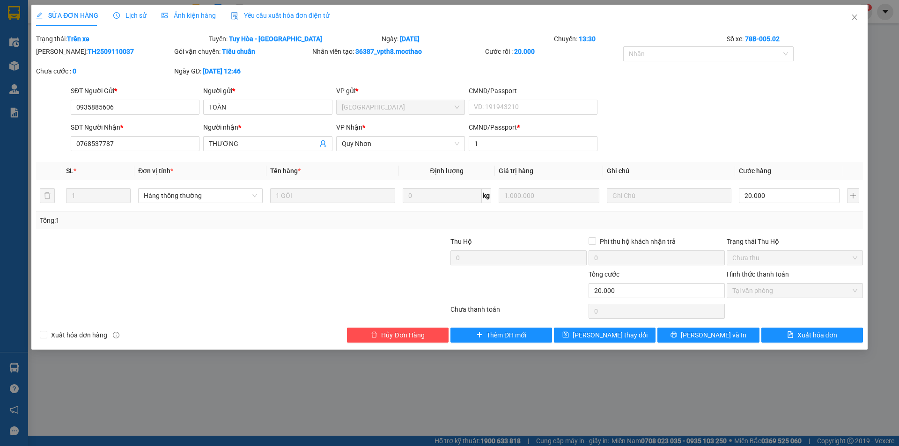
click at [265, 12] on span "Yêu cầu xuất hóa đơn điện tử" at bounding box center [280, 15] width 99 height 7
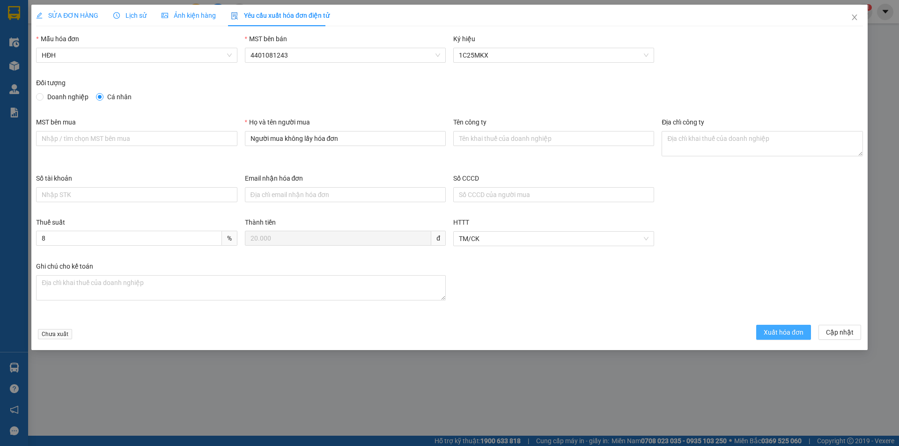
click at [788, 333] on span "Xuất hóa đơn" at bounding box center [784, 332] width 40 height 10
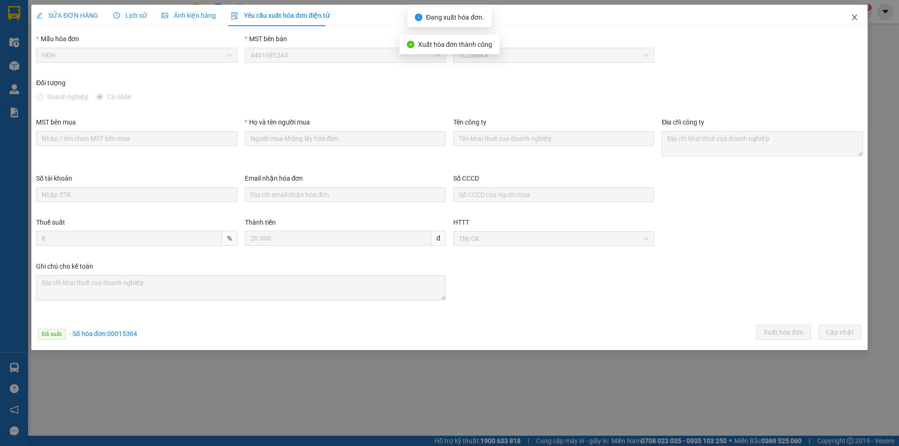
click at [854, 16] on icon "close" at bounding box center [854, 17] width 7 height 7
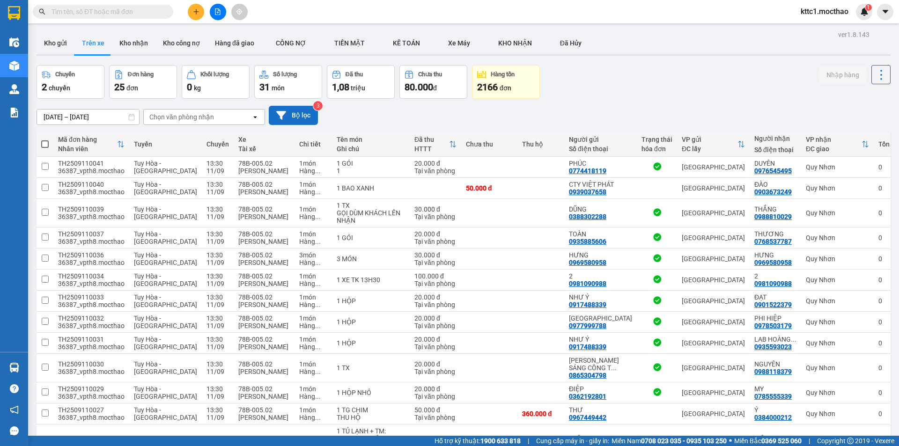
click at [308, 118] on button "Bộ lọc" at bounding box center [293, 115] width 49 height 19
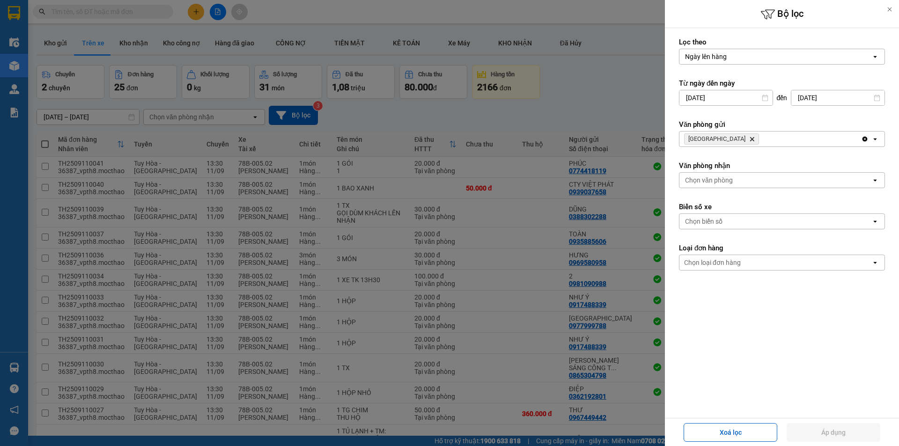
click at [750, 140] on icon "Tuy Hòa, close by backspace" at bounding box center [752, 139] width 4 height 4
click at [716, 140] on div "Chọn văn phòng" at bounding box center [709, 138] width 48 height 9
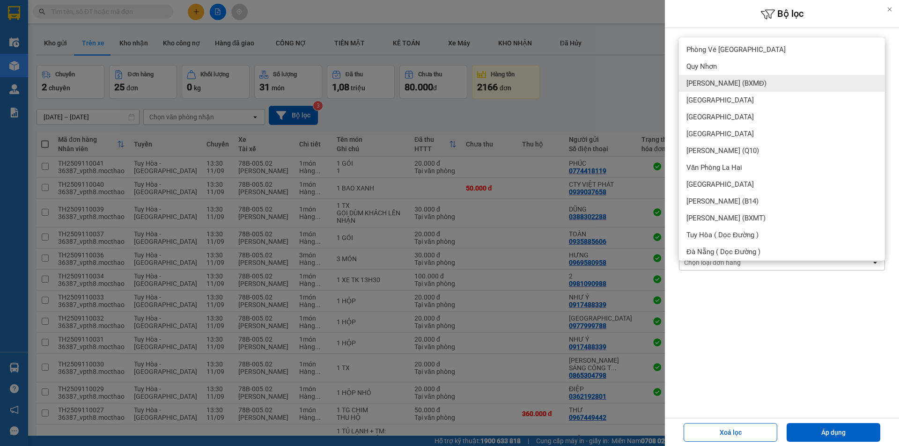
click at [748, 81] on span "[PERSON_NAME] (BXMĐ)" at bounding box center [726, 83] width 80 height 9
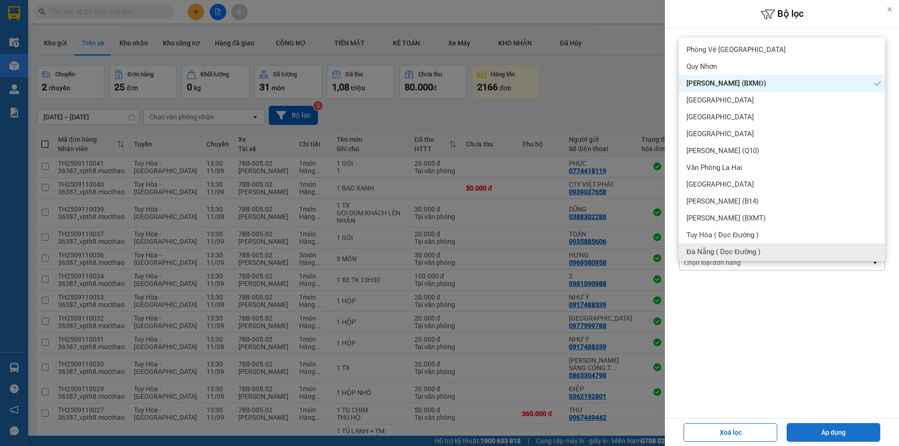
click at [824, 436] on button "Áp dụng" at bounding box center [834, 432] width 94 height 19
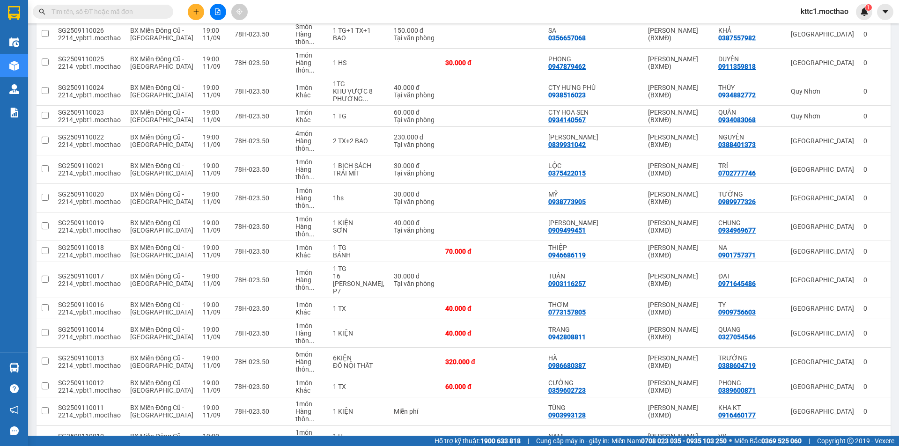
scroll to position [734, 0]
